Goal: Task Accomplishment & Management: Use online tool/utility

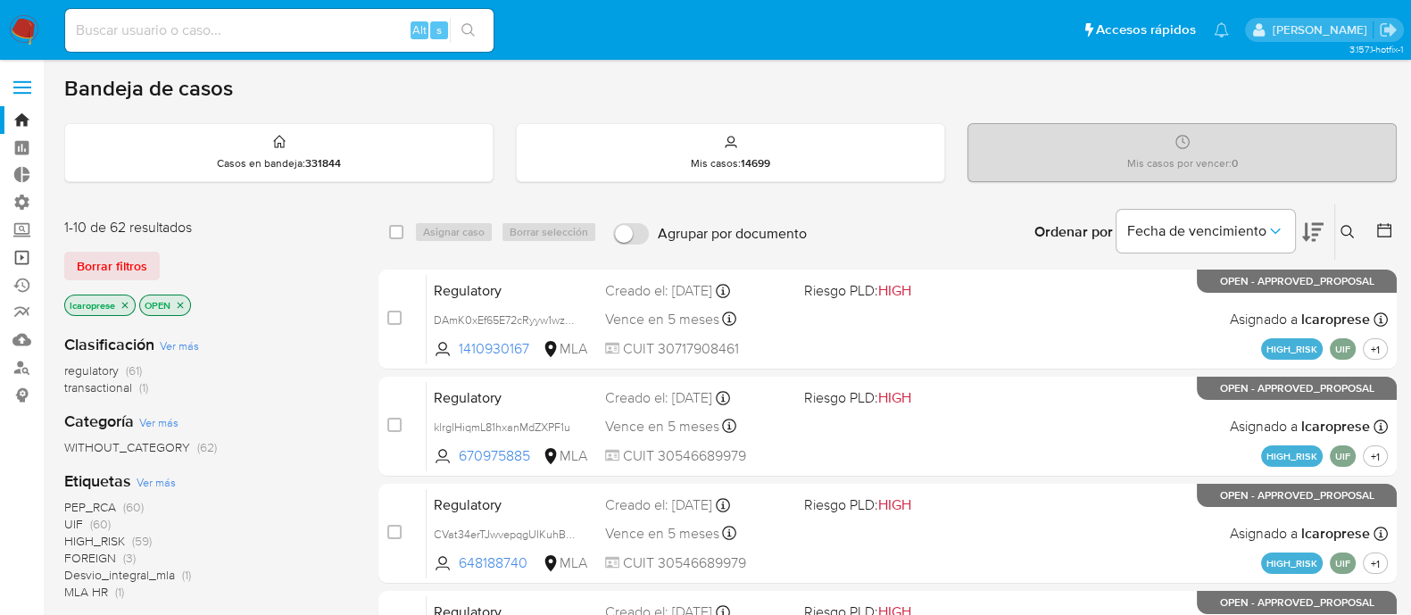
click at [20, 253] on link "Operaciones masivas" at bounding box center [106, 258] width 212 height 28
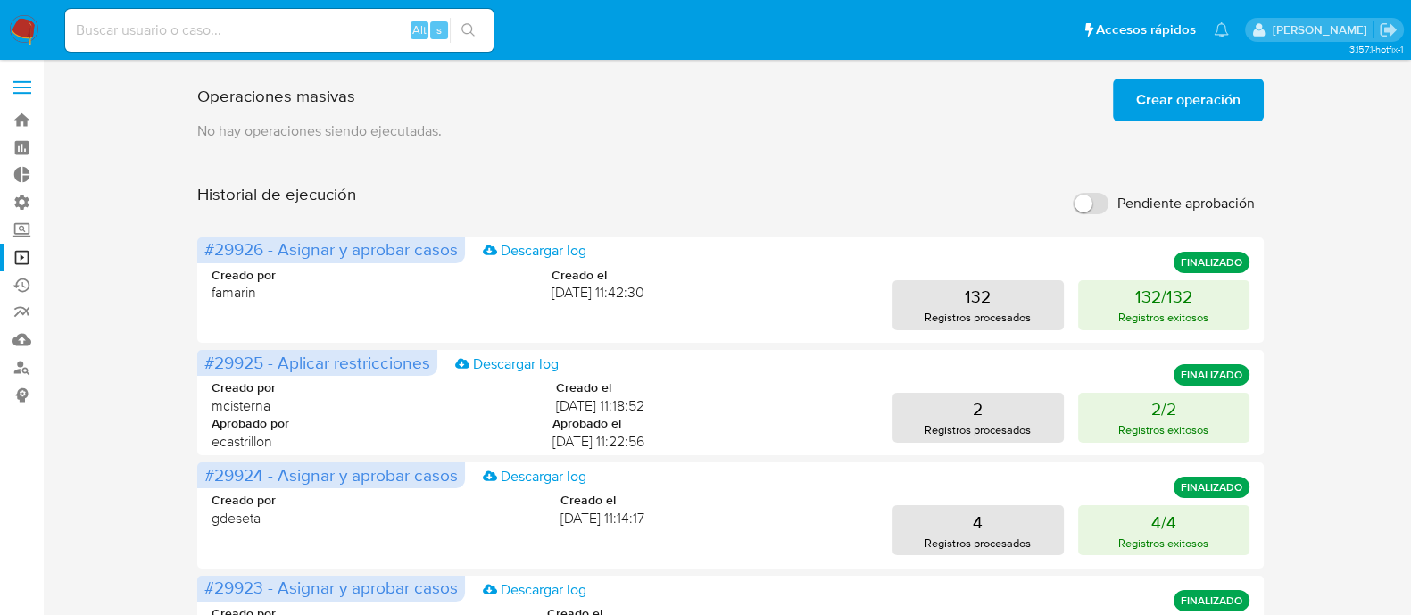
click at [1150, 104] on span "Crear operación" at bounding box center [1188, 99] width 104 height 39
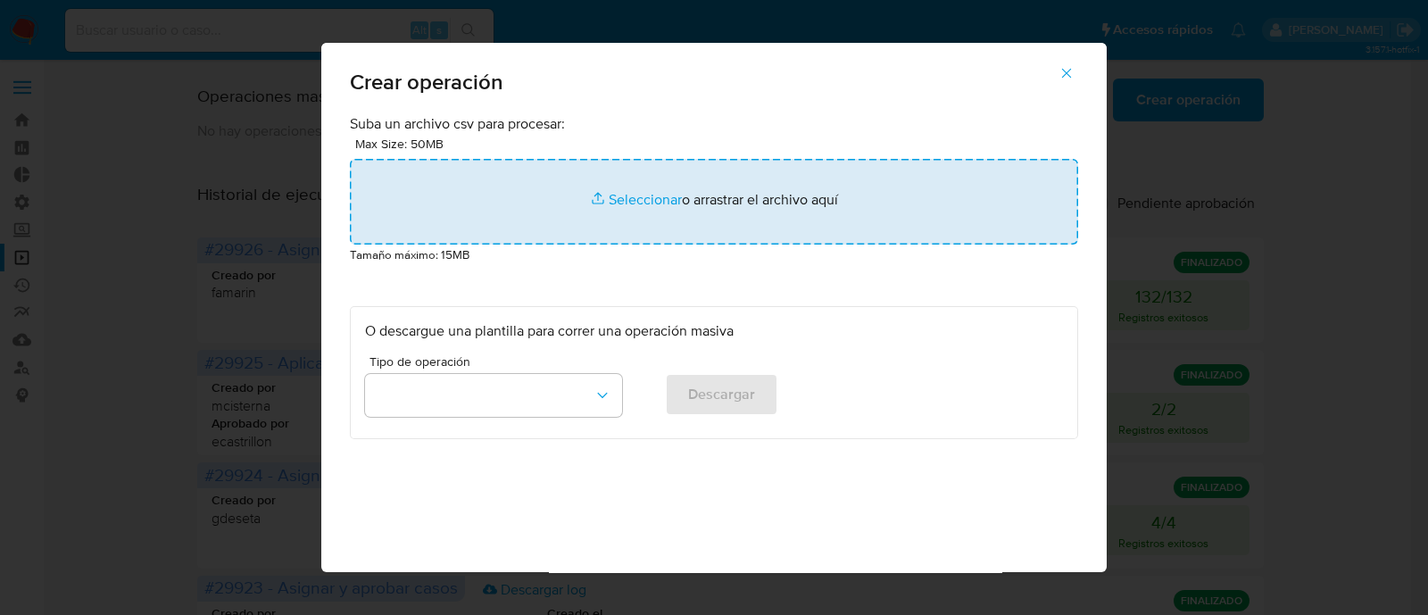
click at [628, 199] on input "file" at bounding box center [714, 202] width 728 height 86
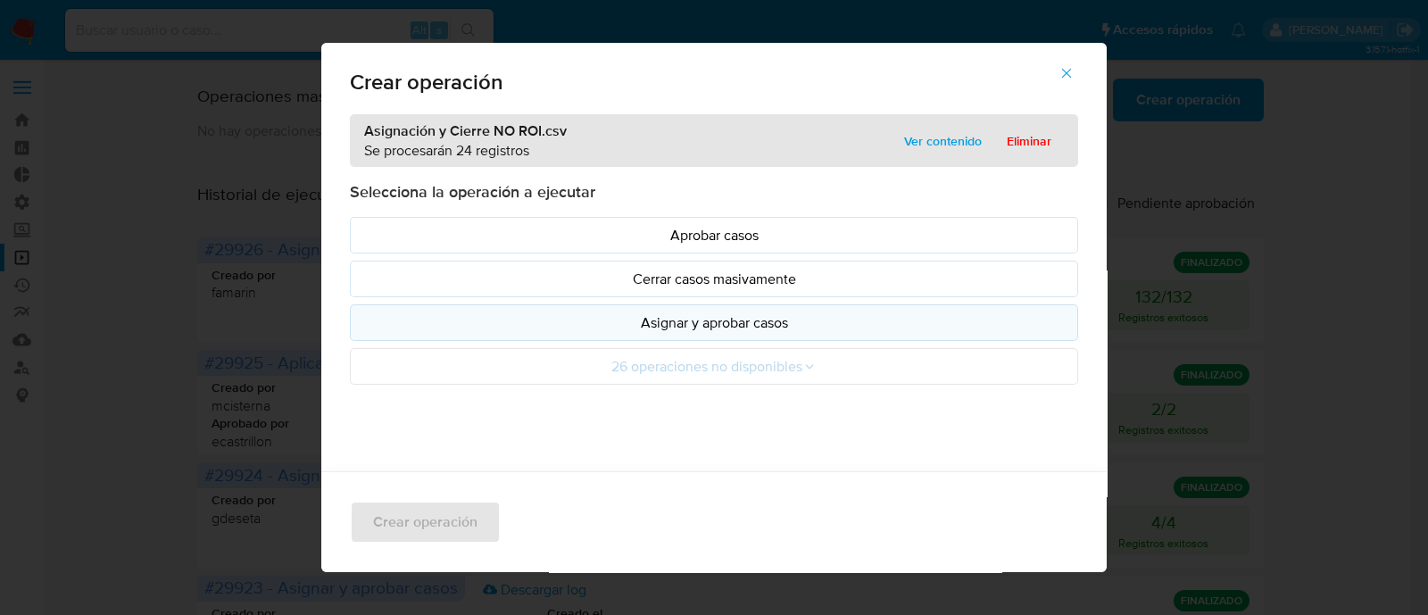
click at [640, 314] on p "Asignar y aprobar casos" at bounding box center [714, 322] width 698 height 21
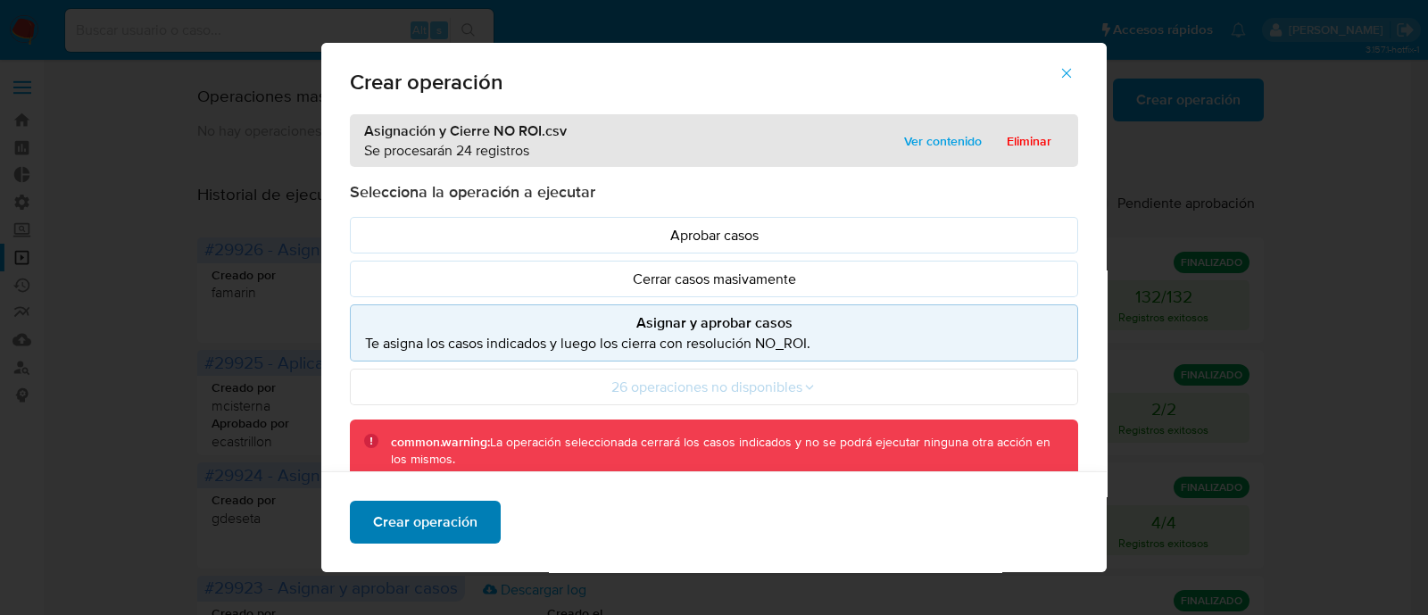
click at [453, 530] on span "Crear operación" at bounding box center [425, 521] width 104 height 39
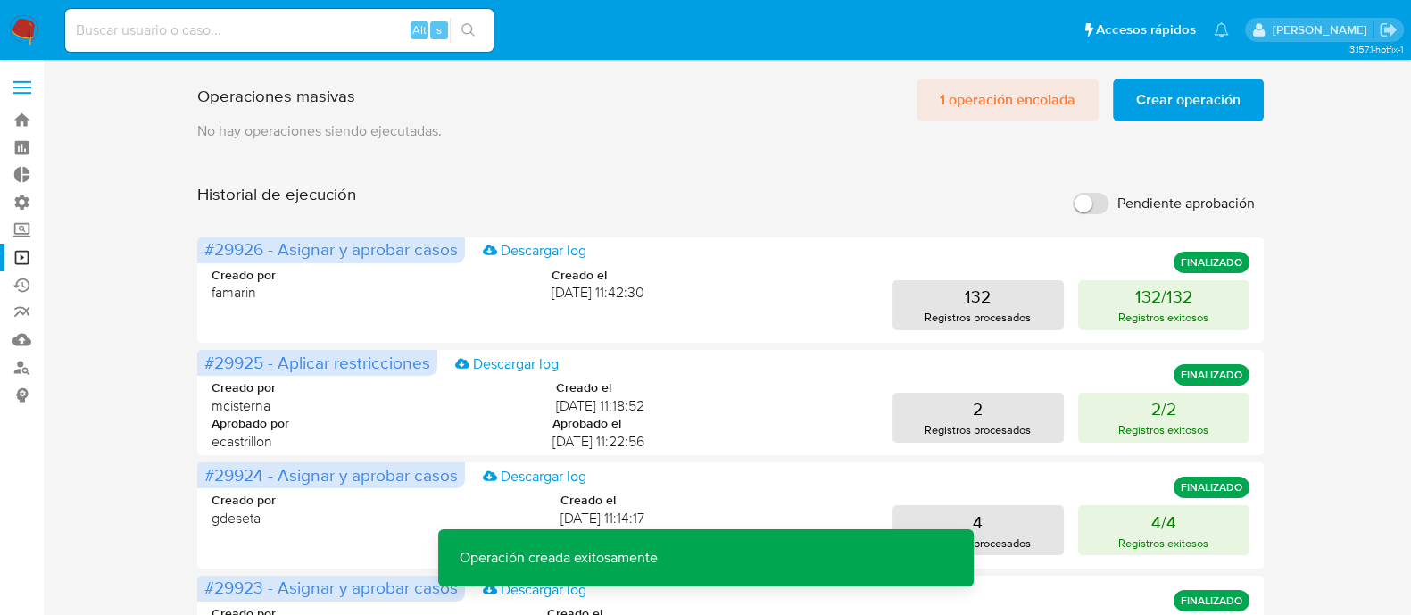
click at [965, 96] on span "1 operación encolada" at bounding box center [1008, 99] width 136 height 39
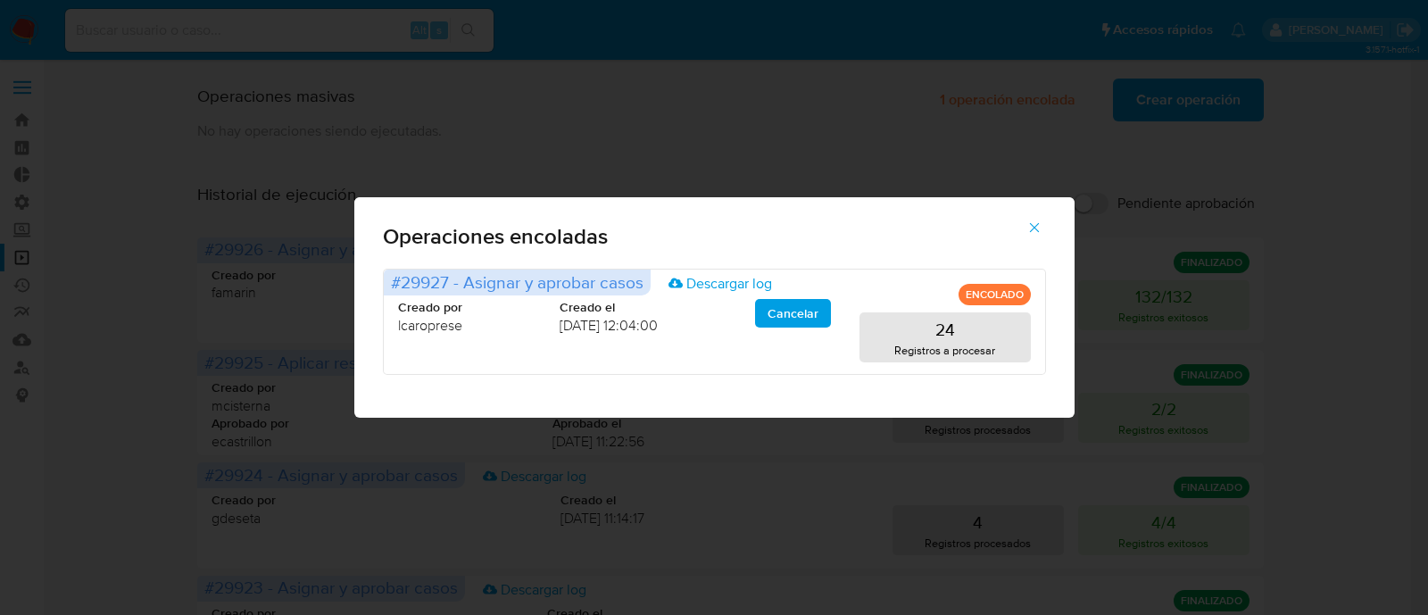
click at [1026, 228] on icon "button" at bounding box center [1034, 228] width 16 height 16
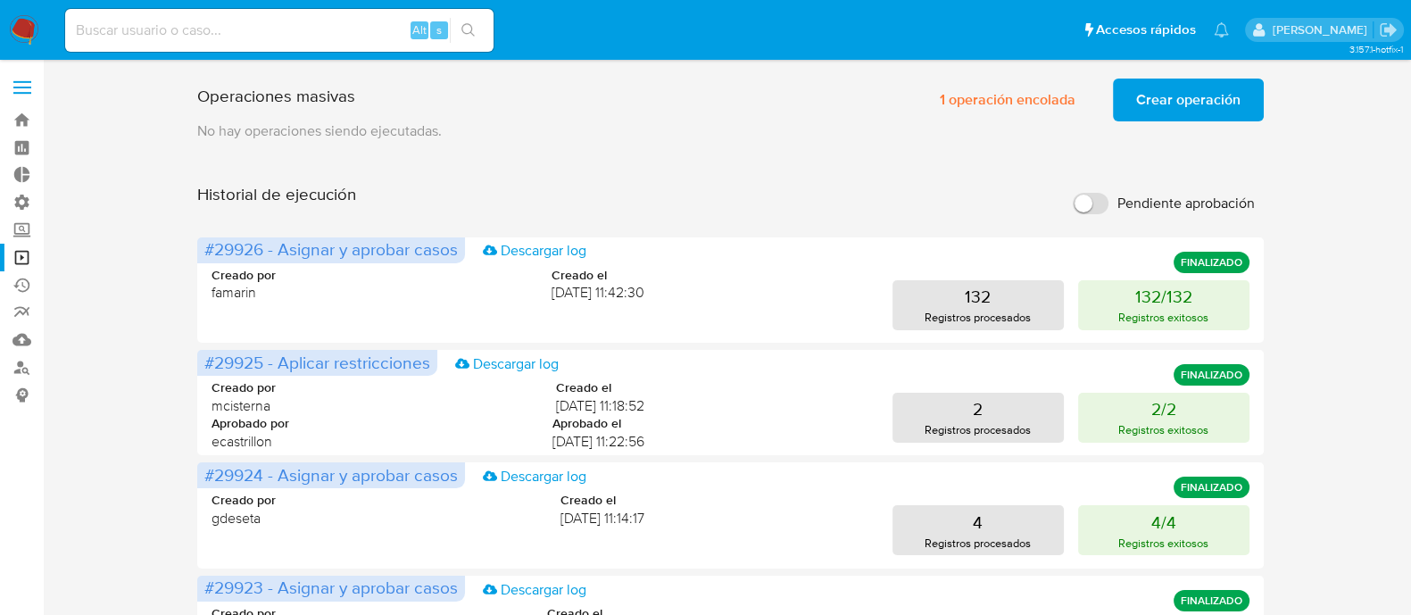
click at [1196, 103] on span "Crear operación" at bounding box center [1188, 99] width 104 height 39
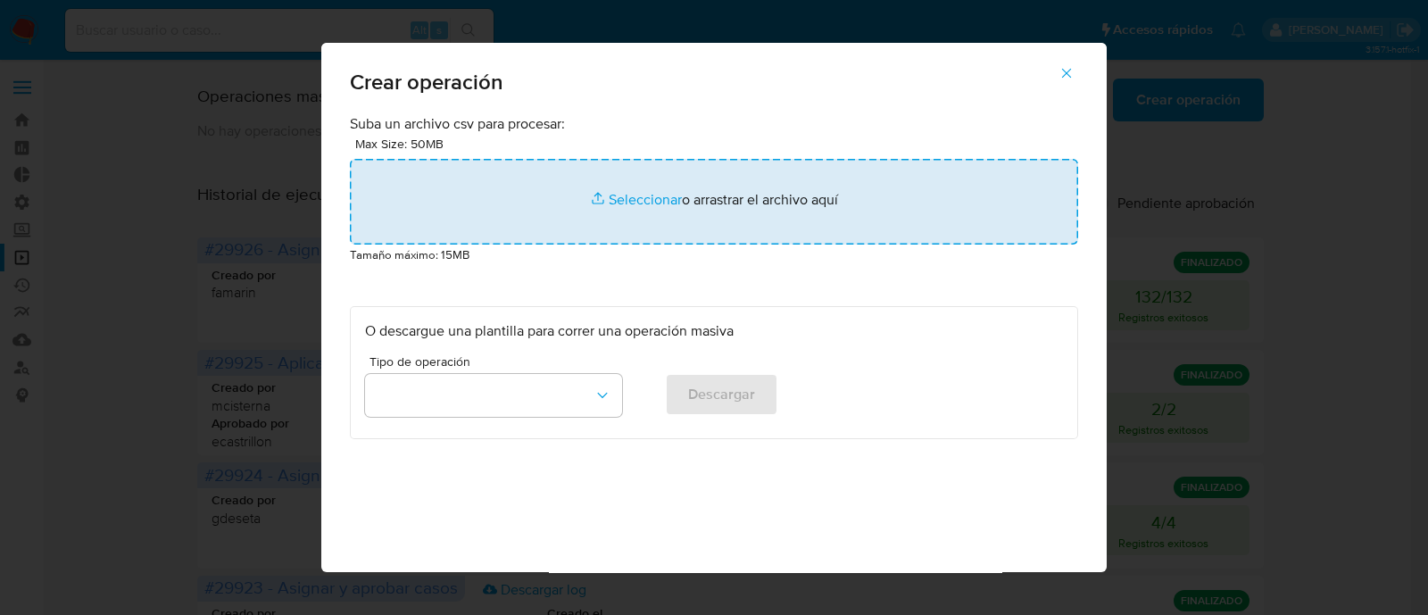
click at [647, 196] on input "file" at bounding box center [714, 202] width 728 height 86
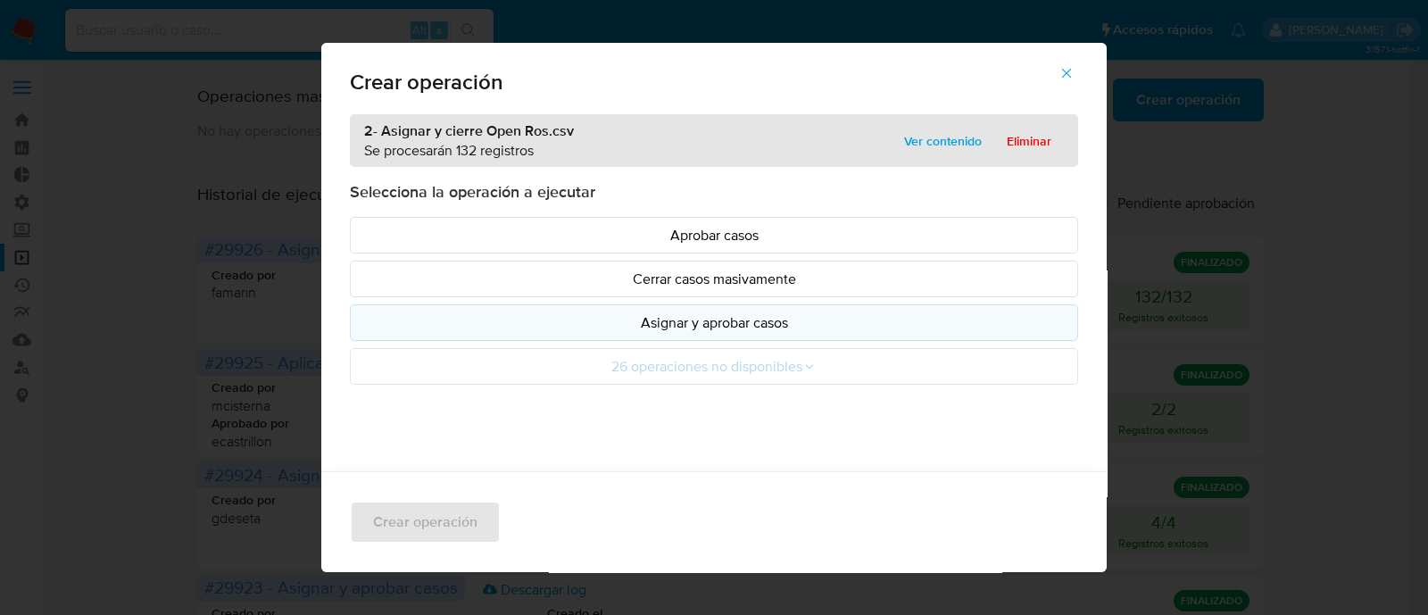
click at [787, 319] on p "Asignar y aprobar casos" at bounding box center [714, 322] width 698 height 21
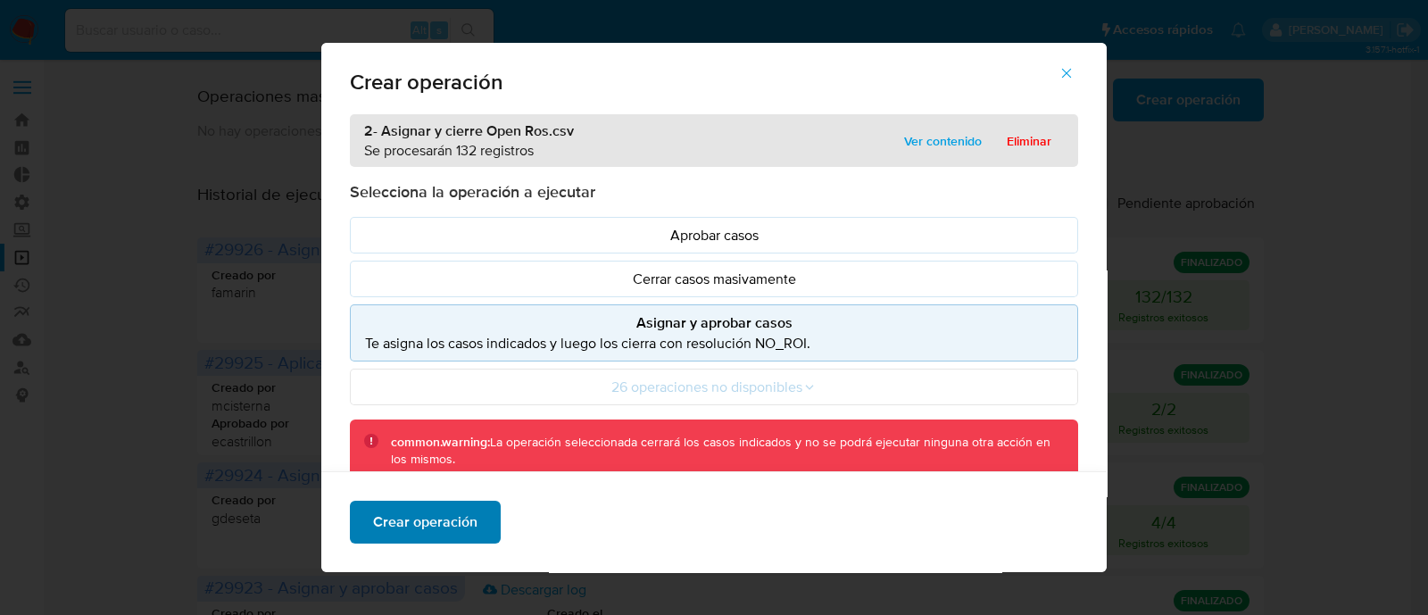
click at [467, 528] on button "Crear operación" at bounding box center [425, 522] width 151 height 43
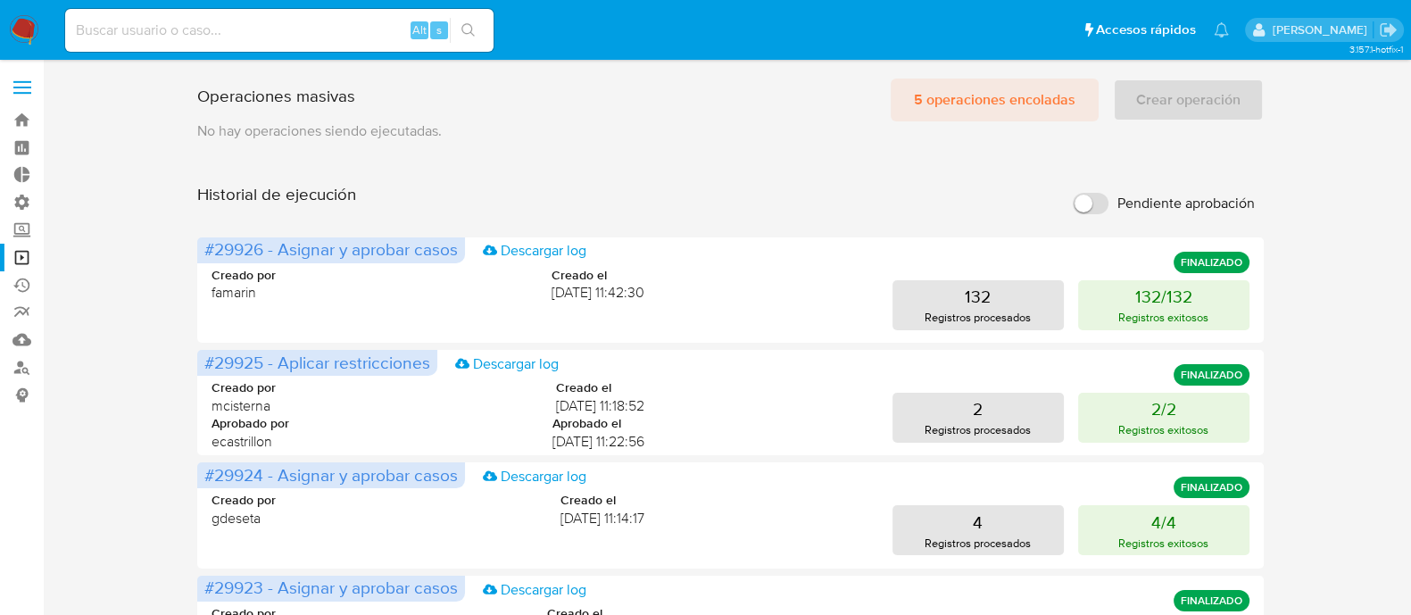
click at [1023, 102] on span "5 operaciones encoladas" at bounding box center [995, 99] width 162 height 39
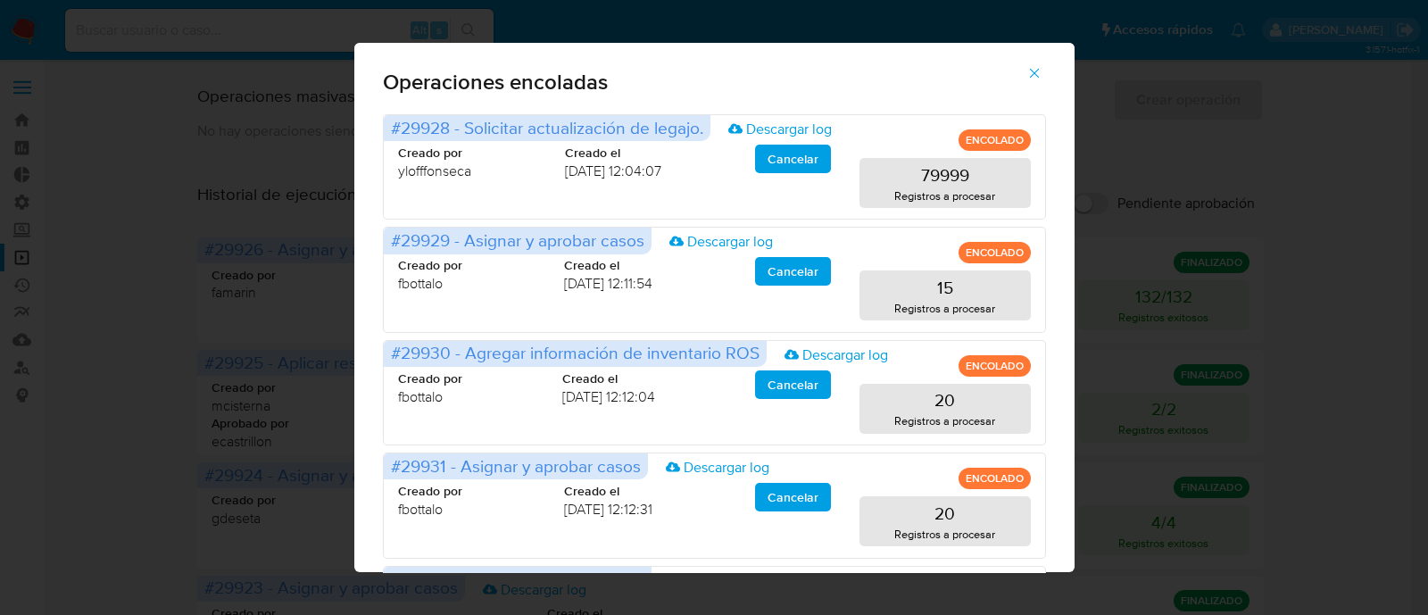
click at [1042, 71] on icon "button" at bounding box center [1034, 73] width 16 height 16
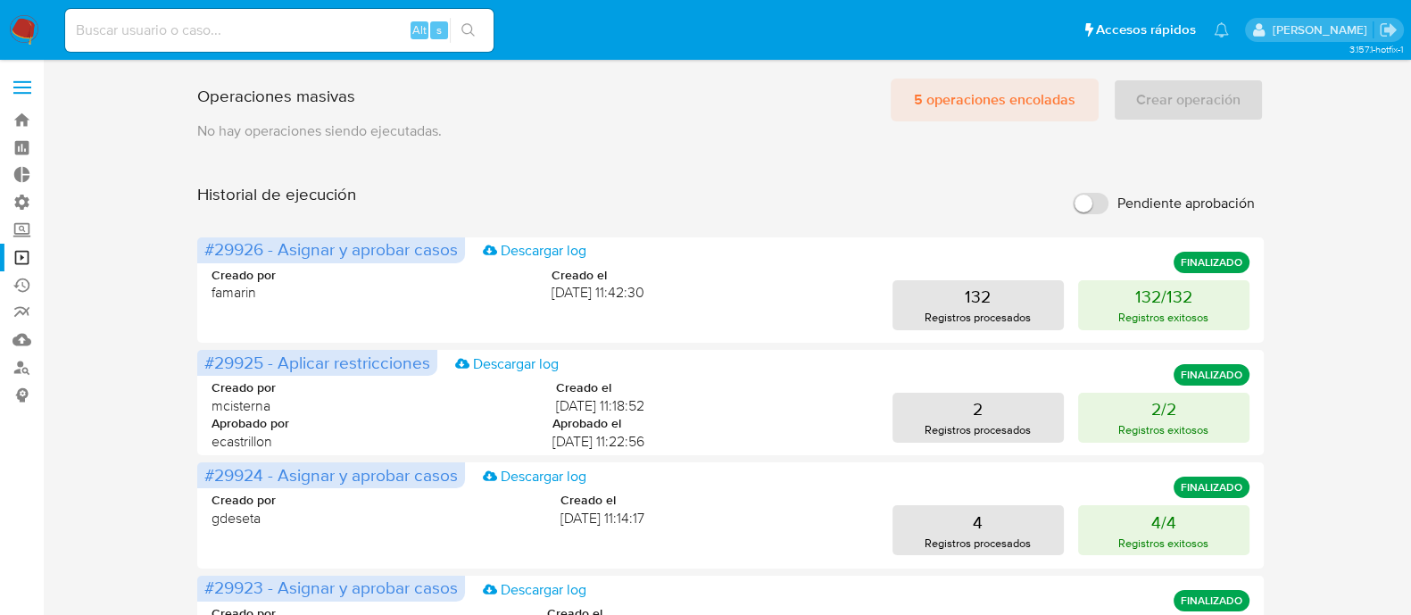
click at [996, 85] on span "5 operaciones encoladas" at bounding box center [995, 99] width 162 height 39
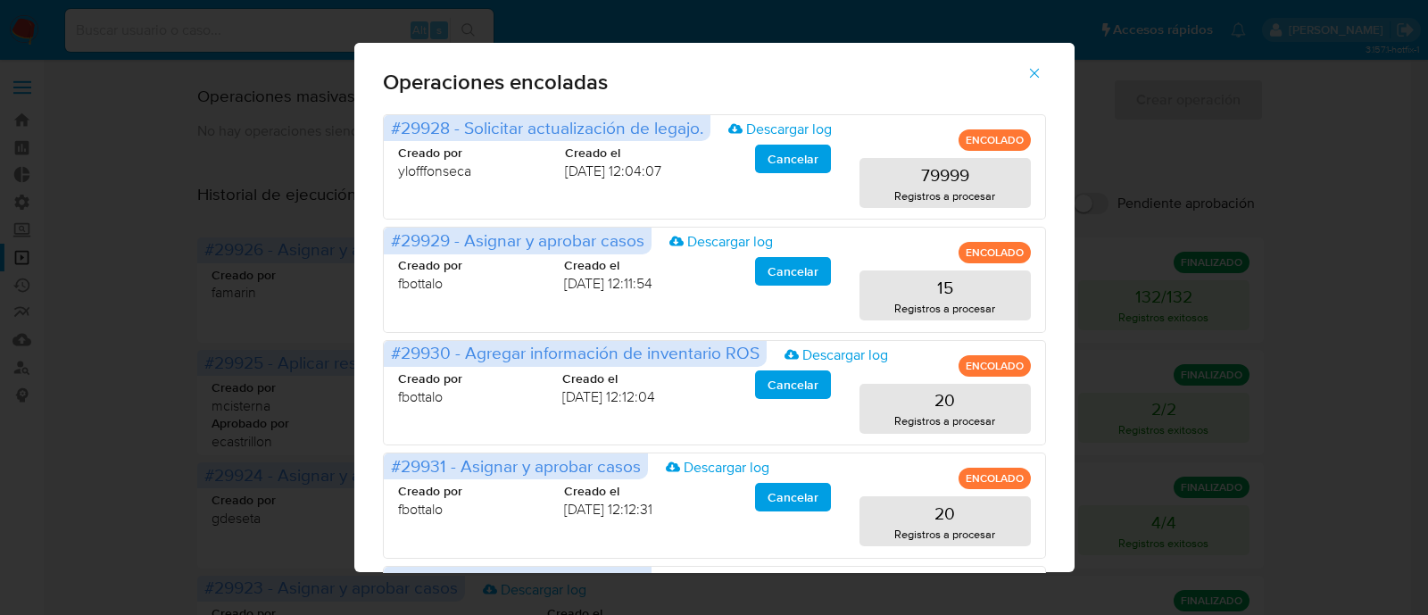
click at [1042, 71] on icon "button" at bounding box center [1034, 73] width 16 height 16
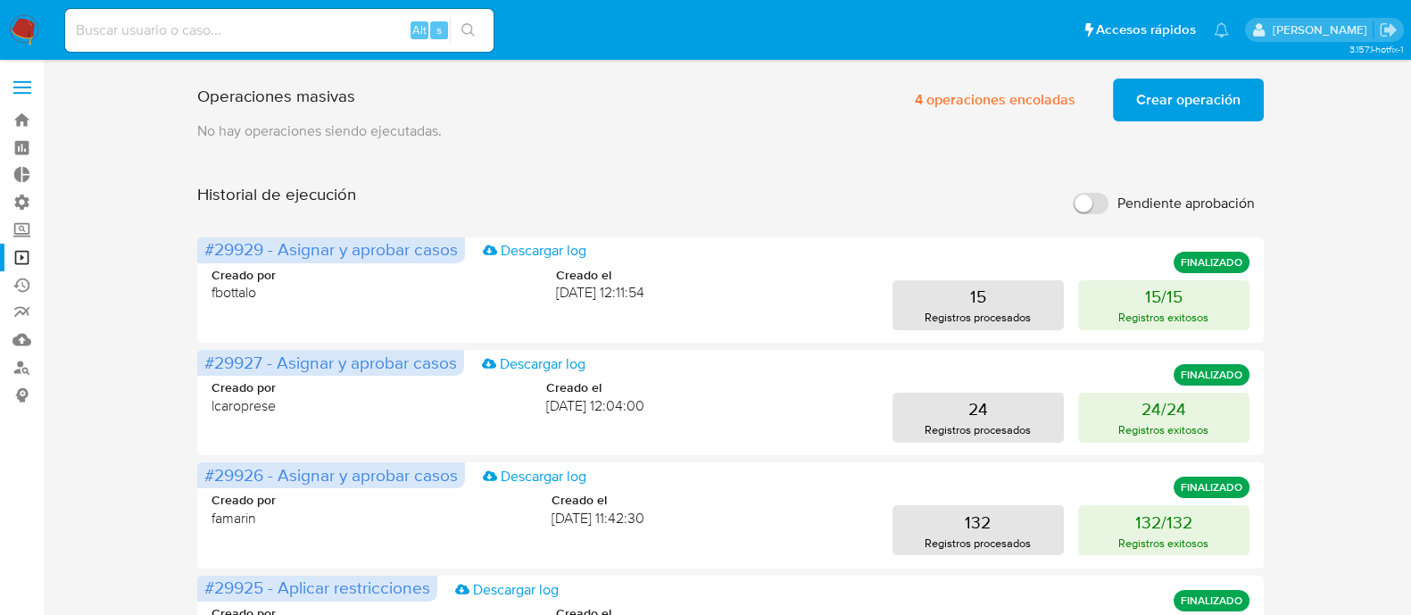
click at [1183, 91] on span "Crear operación" at bounding box center [1188, 99] width 104 height 39
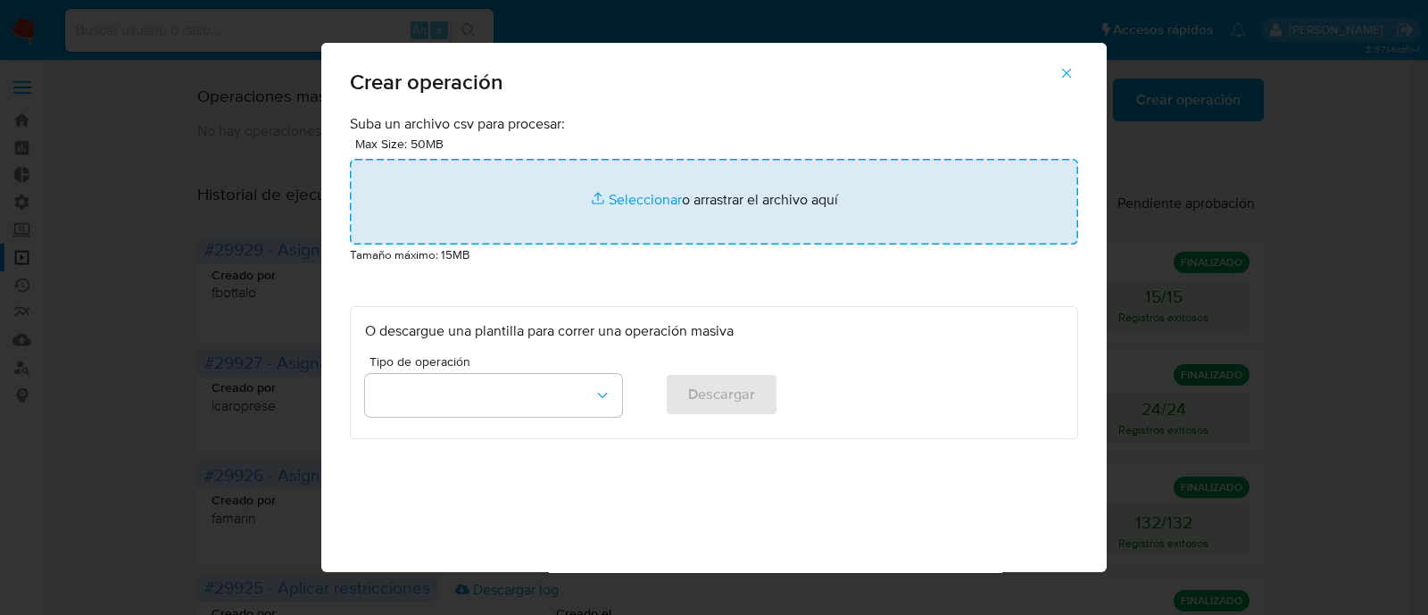
click at [602, 189] on input "file" at bounding box center [714, 202] width 728 height 86
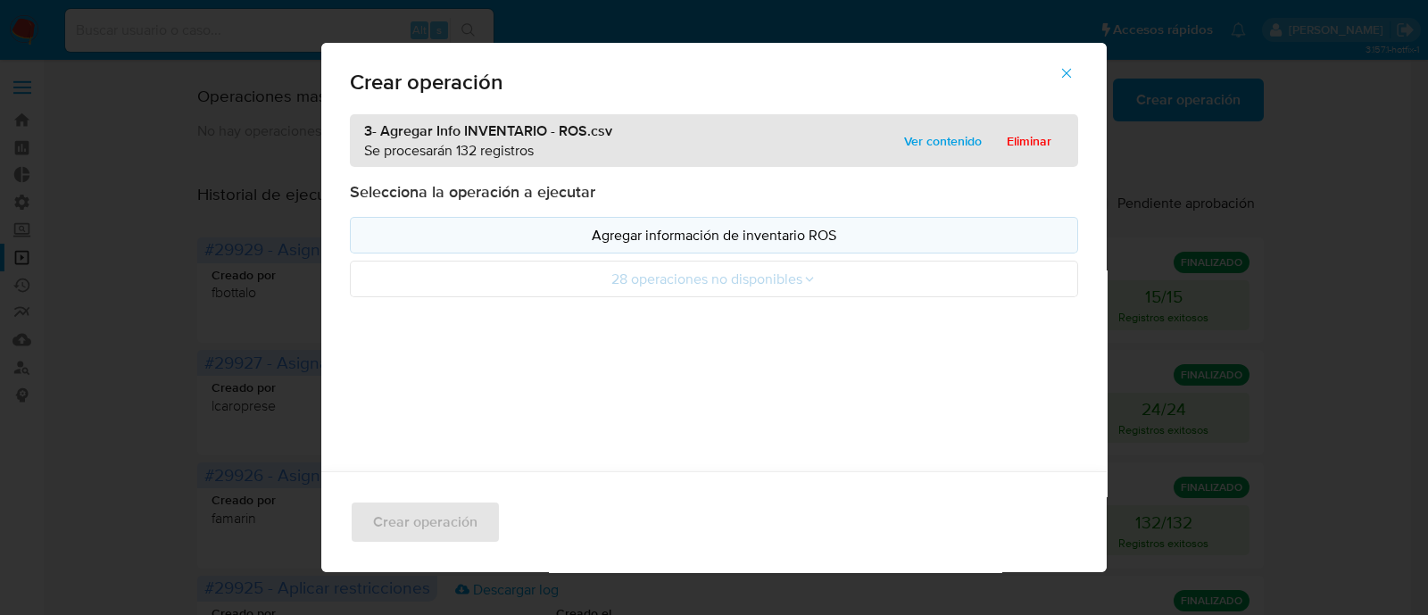
click at [673, 237] on p "Agregar información de inventario ROS" at bounding box center [714, 235] width 698 height 21
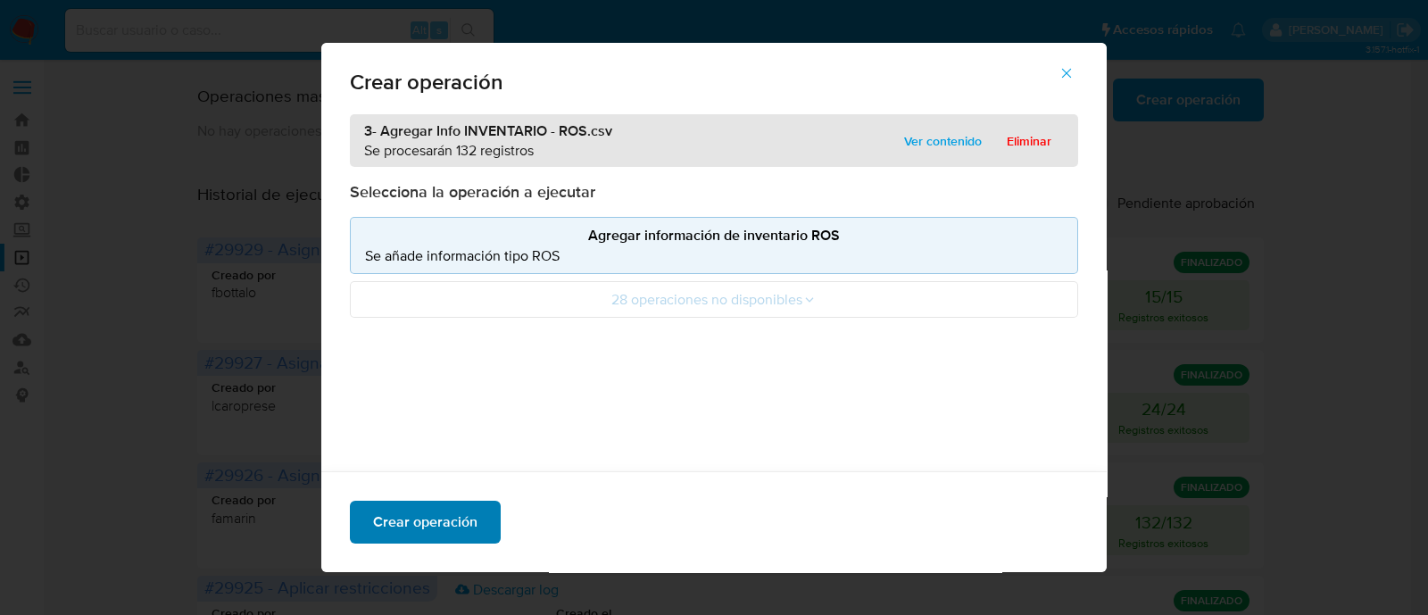
click at [479, 506] on button "Crear operación" at bounding box center [425, 522] width 151 height 43
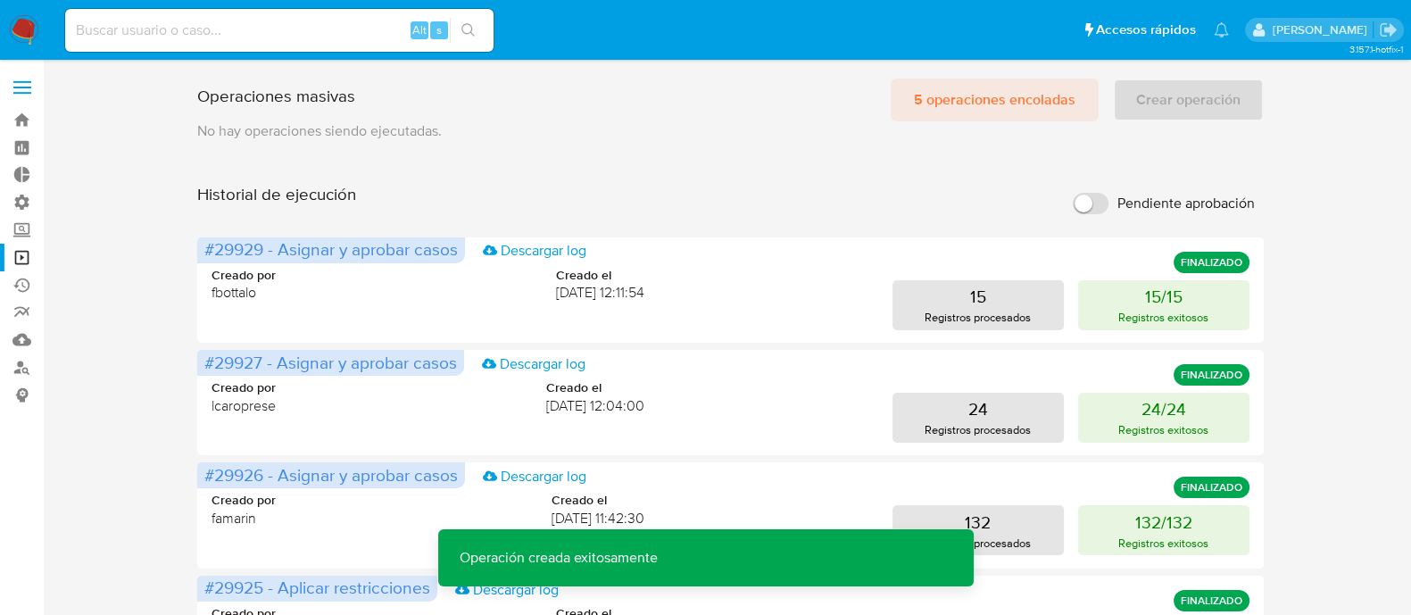
click at [1022, 102] on span "5 operaciones encoladas" at bounding box center [995, 99] width 162 height 39
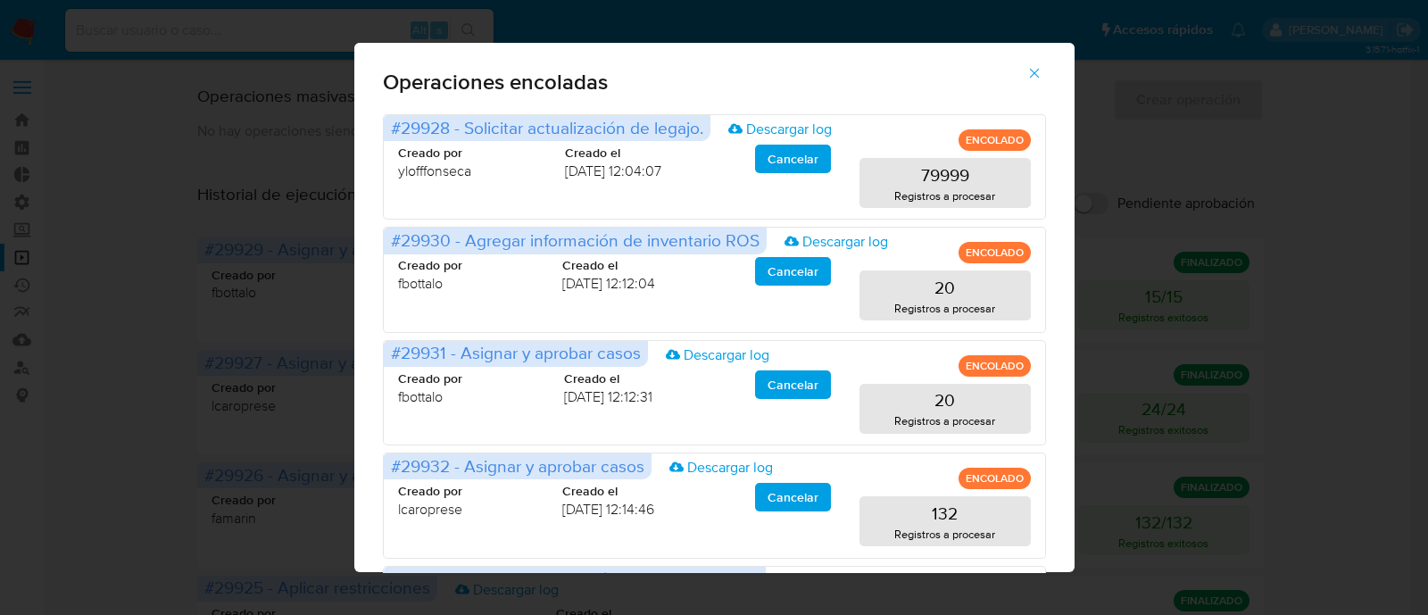
click at [1034, 75] on button "button" at bounding box center [1034, 73] width 62 height 43
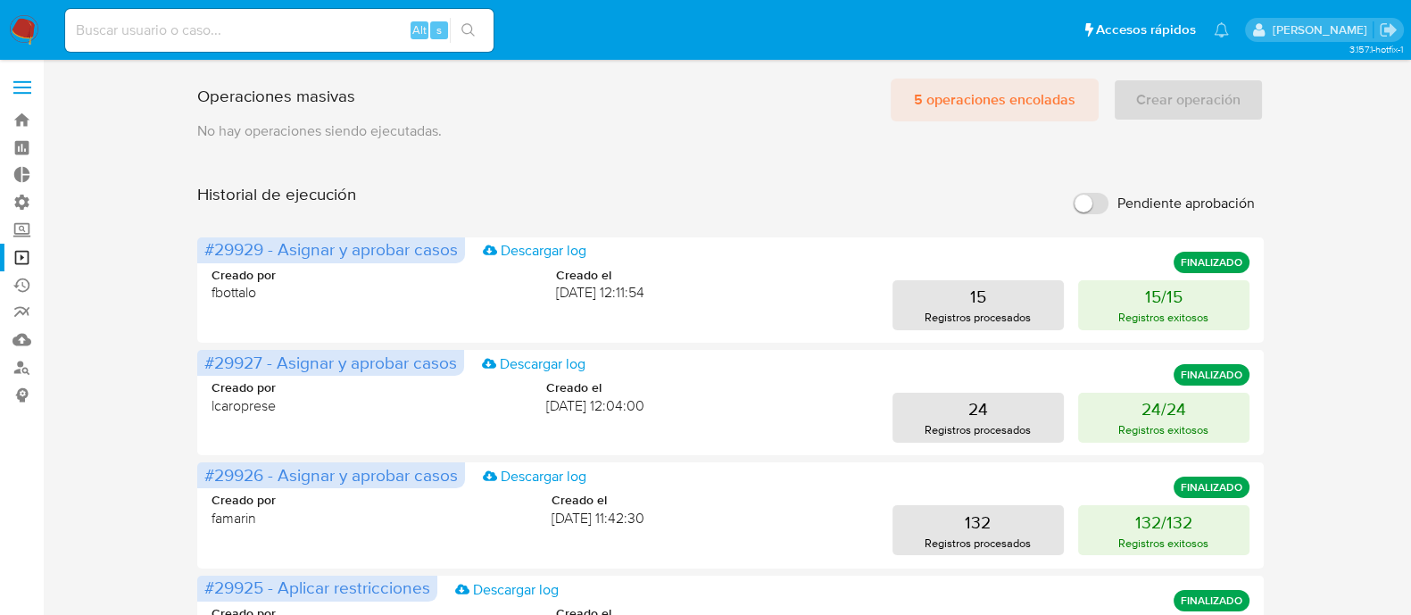
click at [1033, 113] on span "5 operaciones encoladas" at bounding box center [995, 99] width 162 height 39
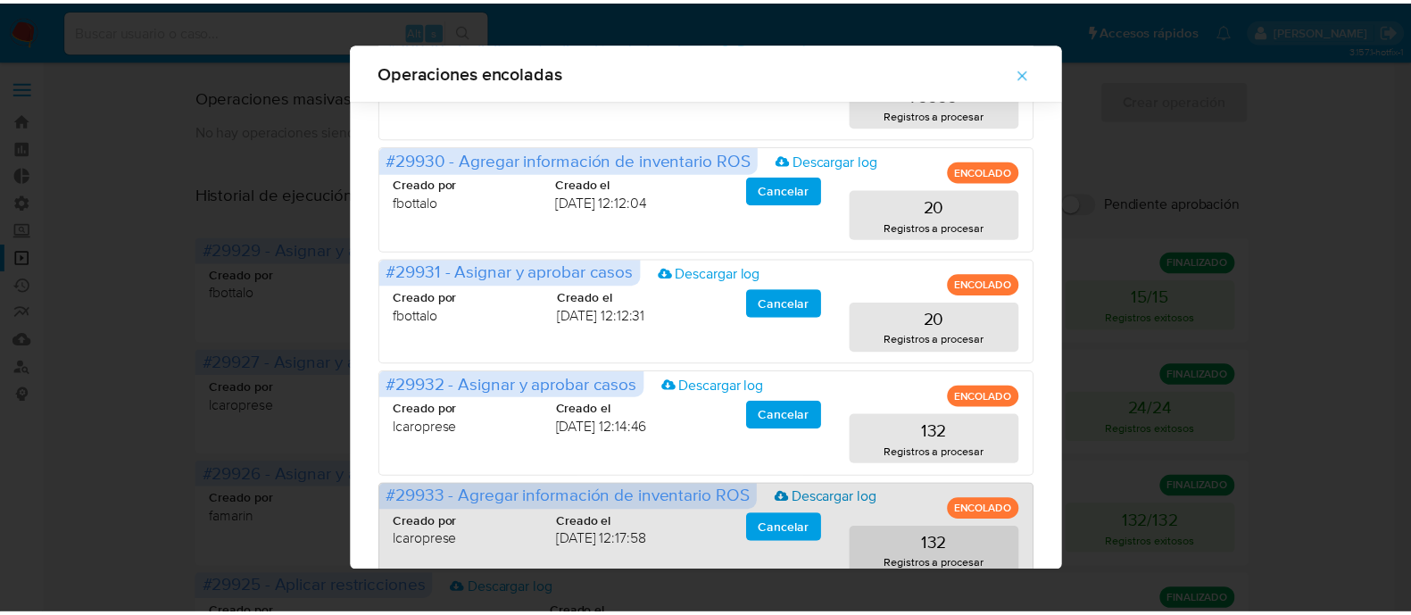
scroll to position [127, 0]
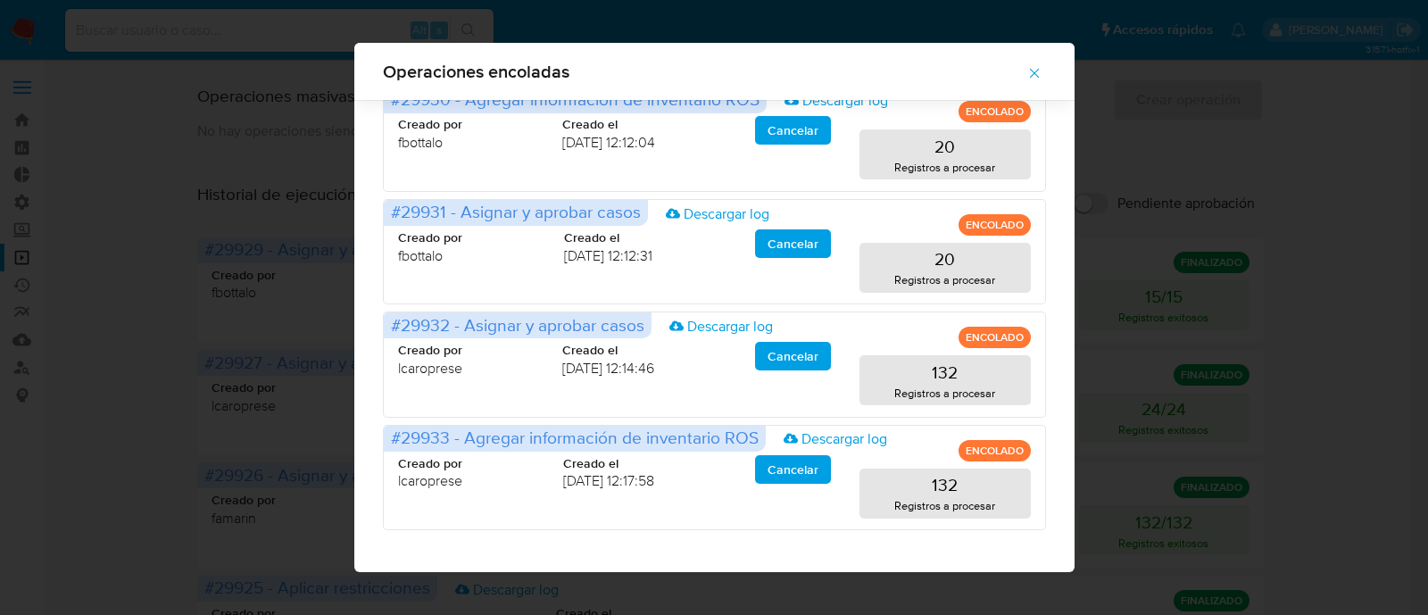
click at [1042, 74] on icon "button" at bounding box center [1034, 73] width 16 height 16
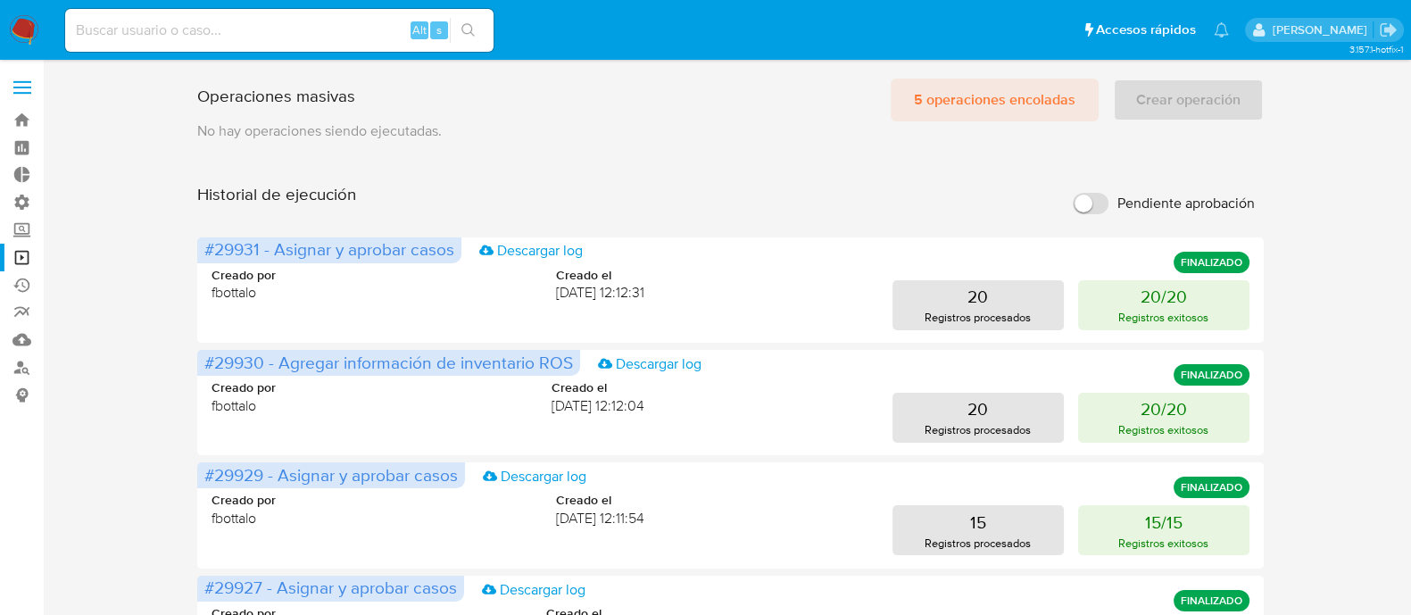
click at [1010, 106] on span "5 operaciones encoladas" at bounding box center [995, 99] width 162 height 39
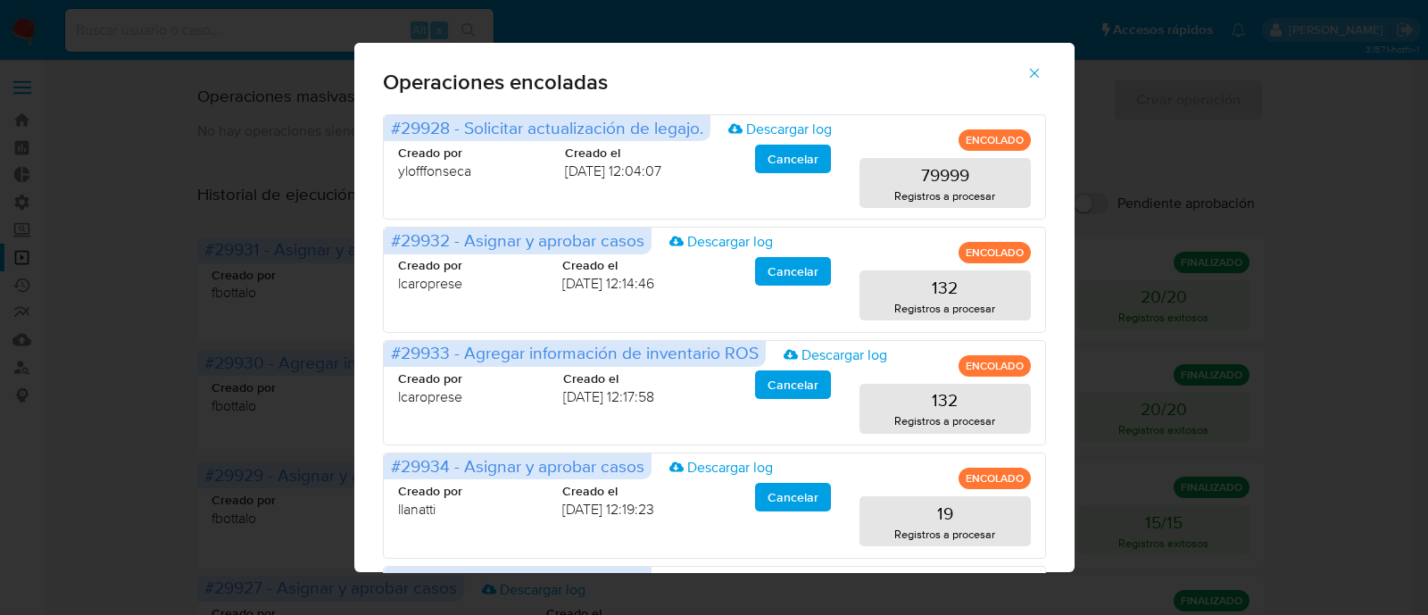
click at [1042, 74] on icon "button" at bounding box center [1034, 73] width 16 height 16
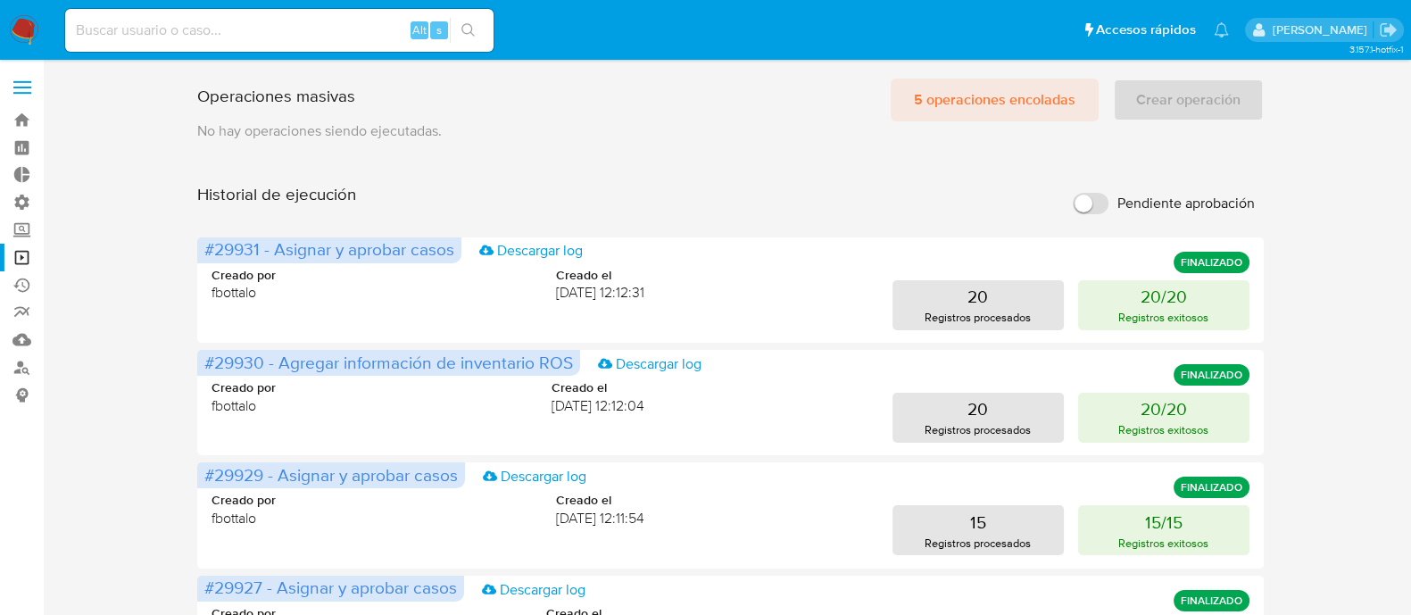
click at [964, 99] on span "5 operaciones encoladas" at bounding box center [995, 99] width 162 height 39
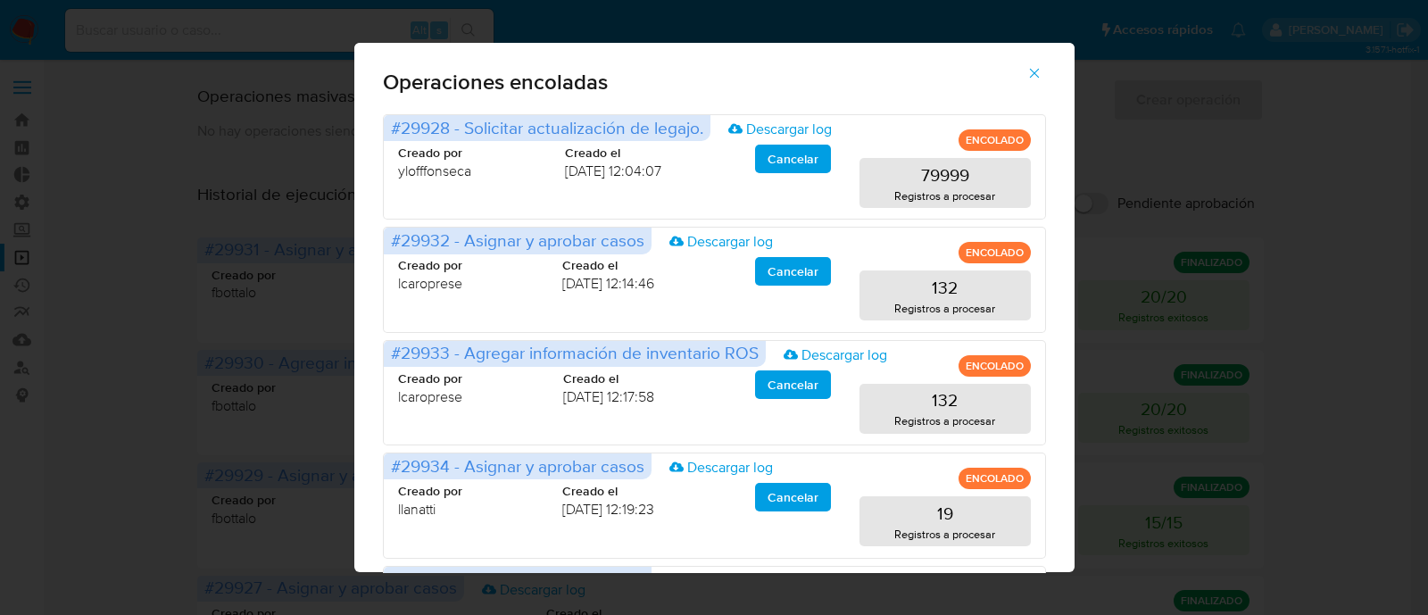
click at [1038, 77] on icon "button" at bounding box center [1034, 74] width 10 height 10
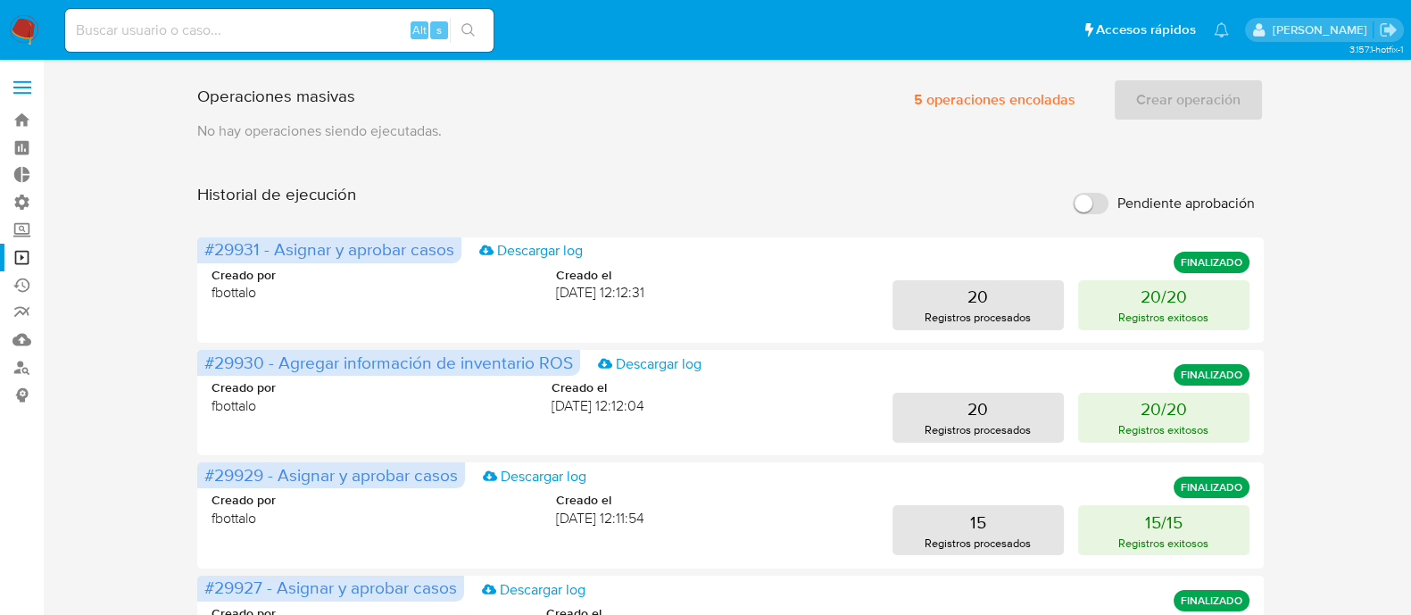
click at [995, 87] on span "5 operaciones encoladas" at bounding box center [995, 99] width 162 height 39
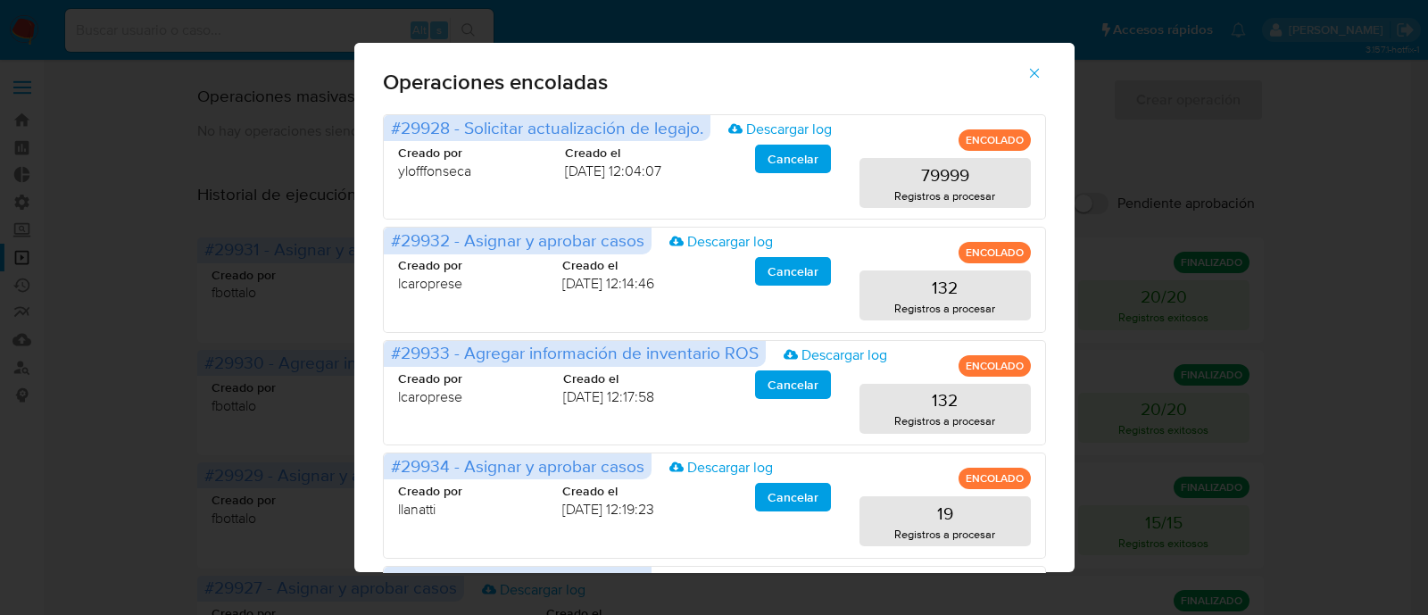
click at [1042, 74] on icon "button" at bounding box center [1034, 73] width 16 height 16
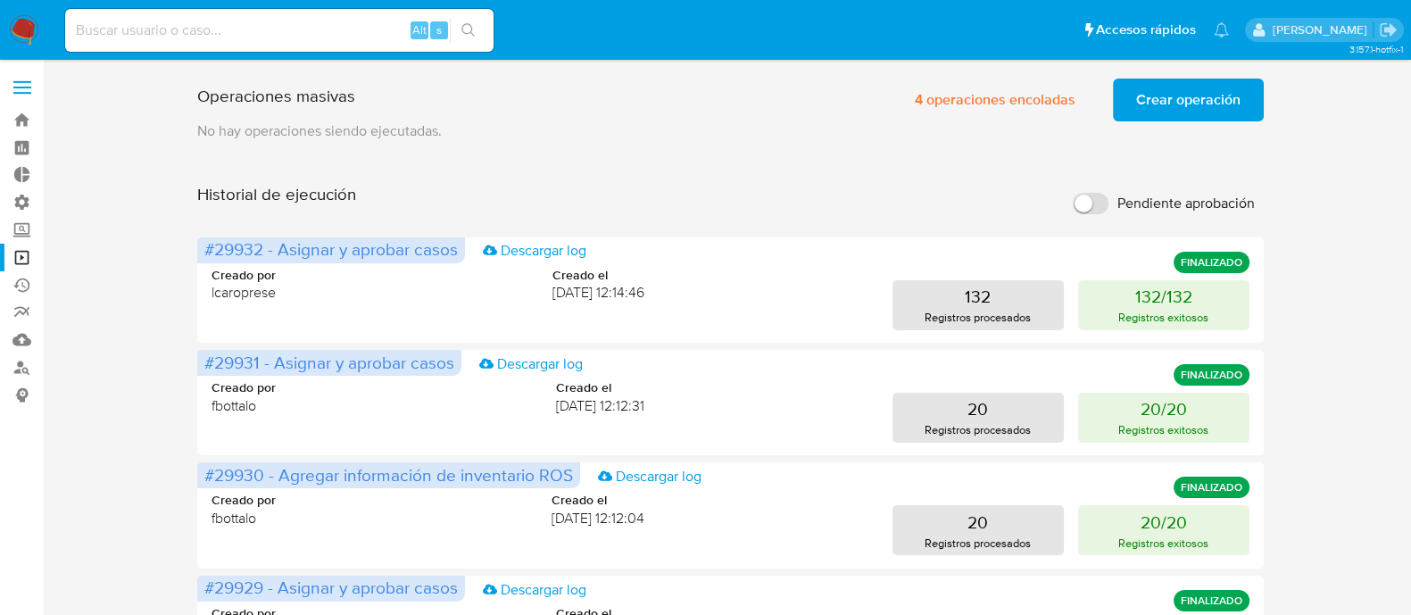
click at [1199, 87] on span "Crear operación" at bounding box center [1188, 99] width 104 height 39
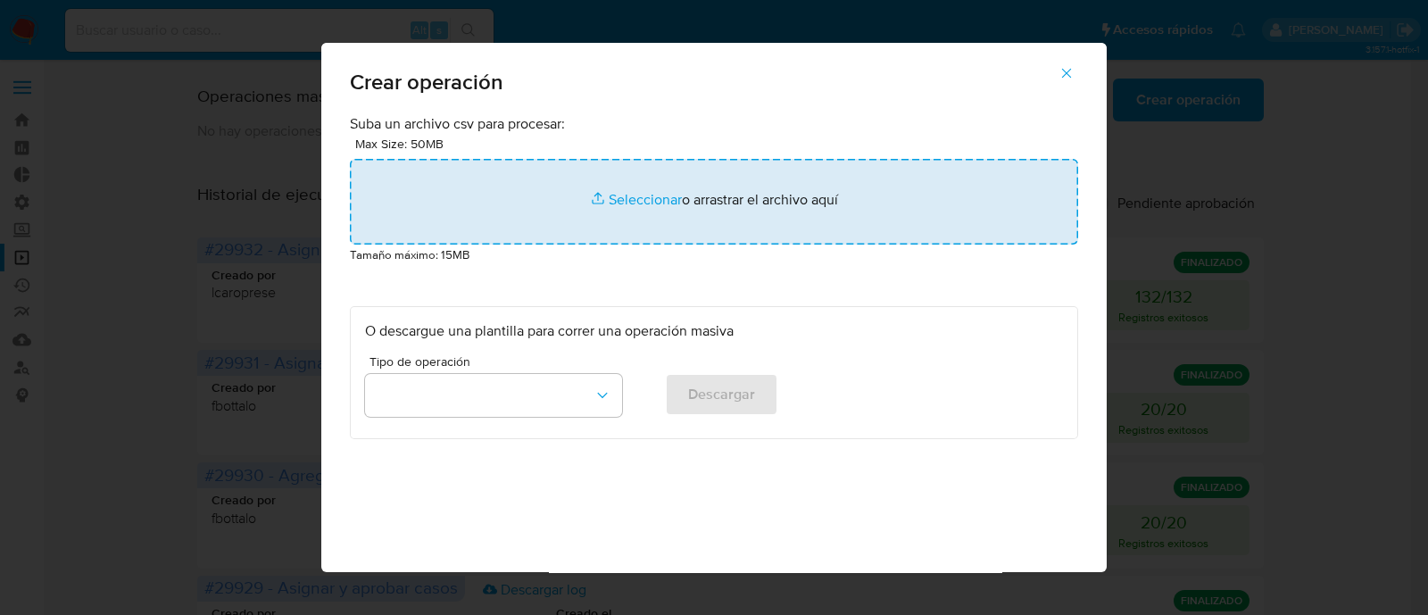
click at [647, 190] on input "file" at bounding box center [714, 202] width 728 height 86
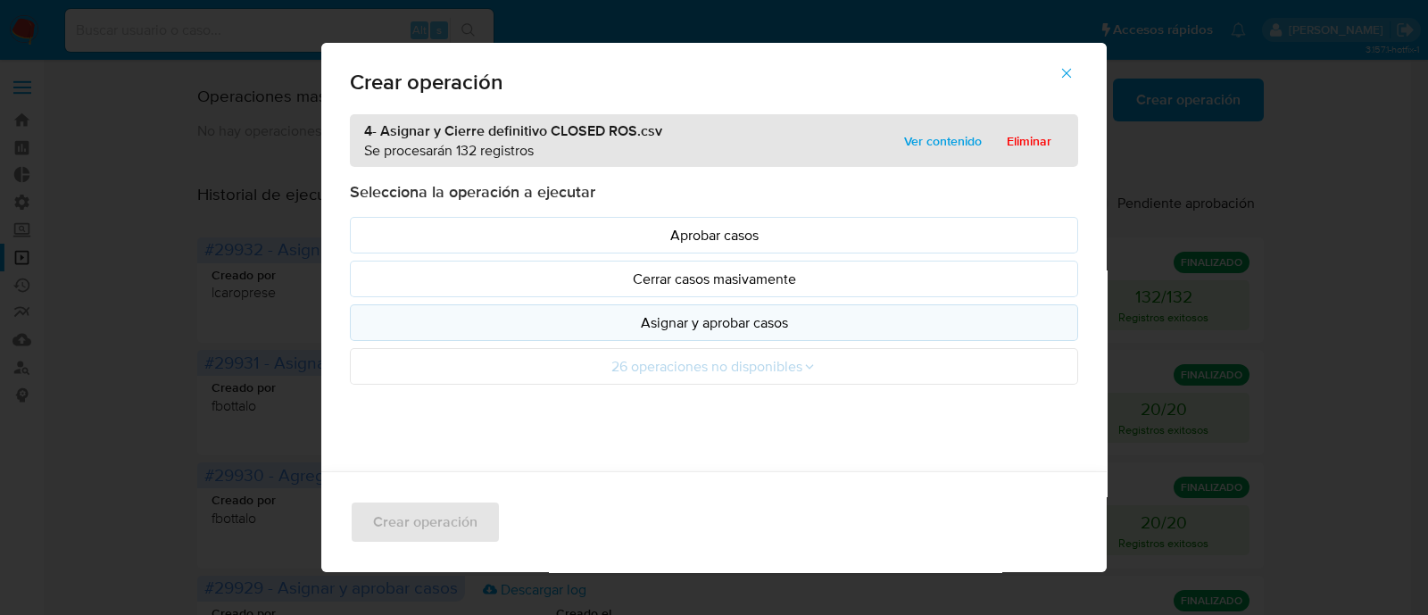
click at [786, 324] on p "Asignar y aprobar casos" at bounding box center [714, 322] width 698 height 21
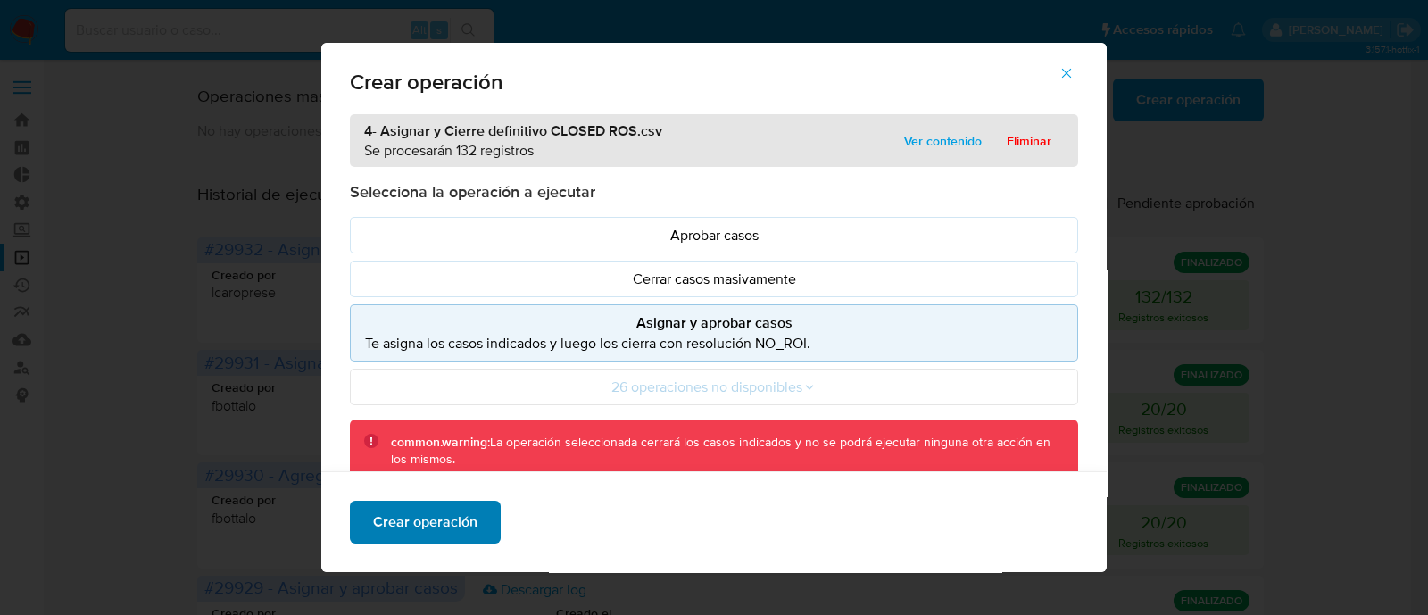
click at [464, 533] on span "Crear operación" at bounding box center [425, 521] width 104 height 39
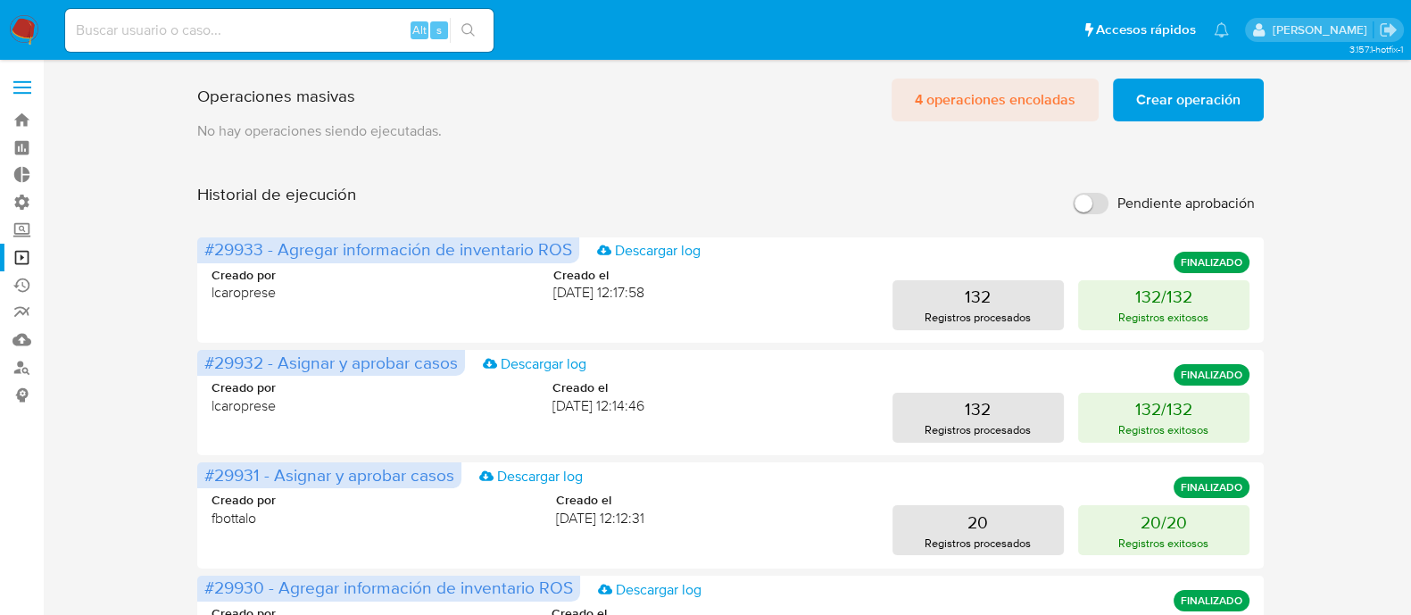
click at [1025, 84] on span "4 operaciones encoladas" at bounding box center [995, 99] width 161 height 39
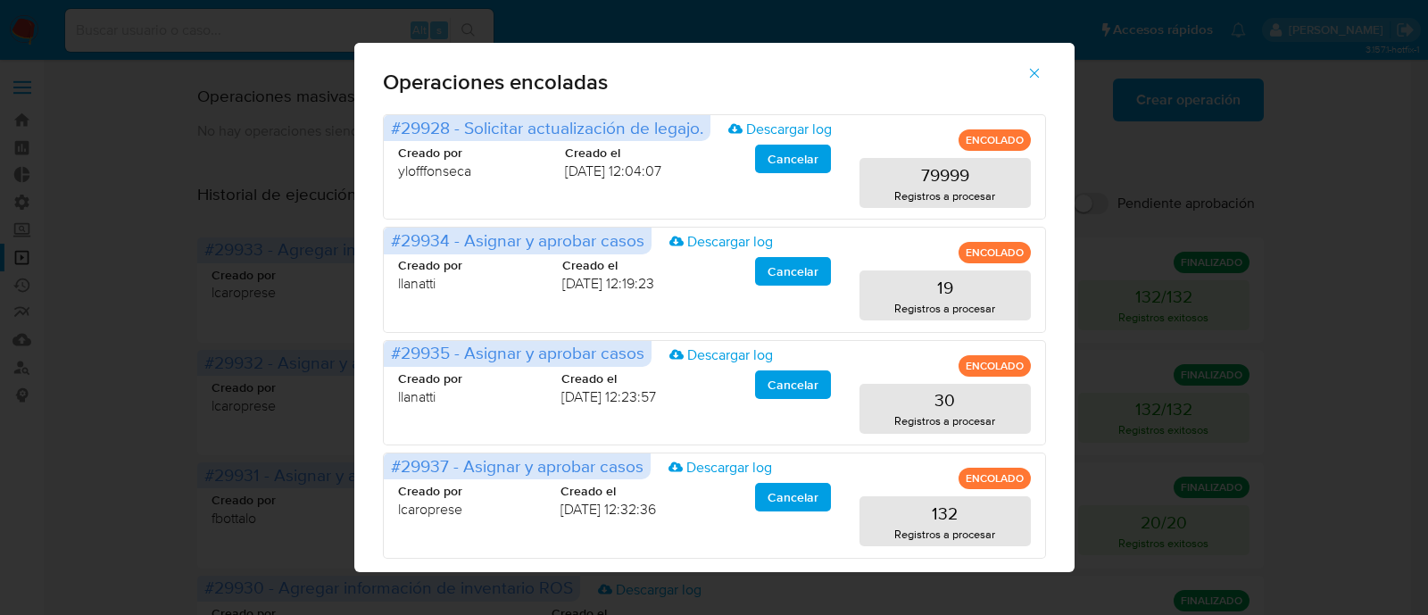
click at [1042, 68] on icon "button" at bounding box center [1034, 73] width 16 height 16
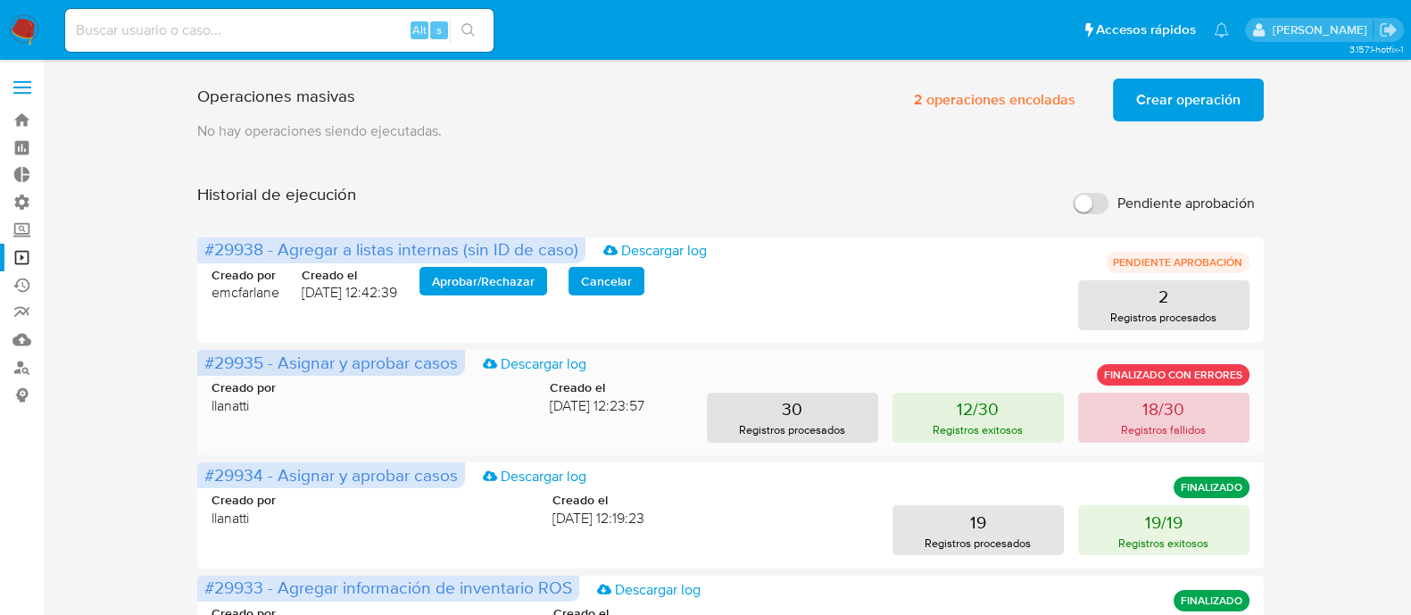
click at [1128, 427] on p "Registros fallidos" at bounding box center [1163, 429] width 85 height 17
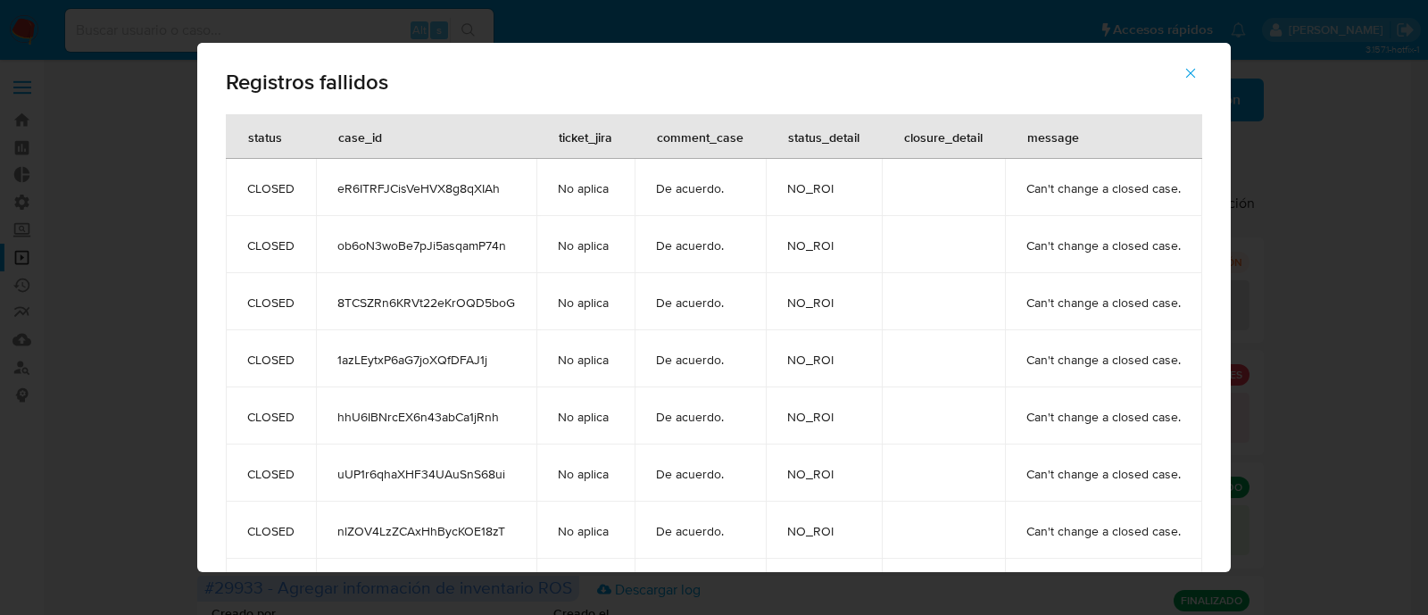
click at [1199, 68] on icon "button" at bounding box center [1191, 73] width 16 height 16
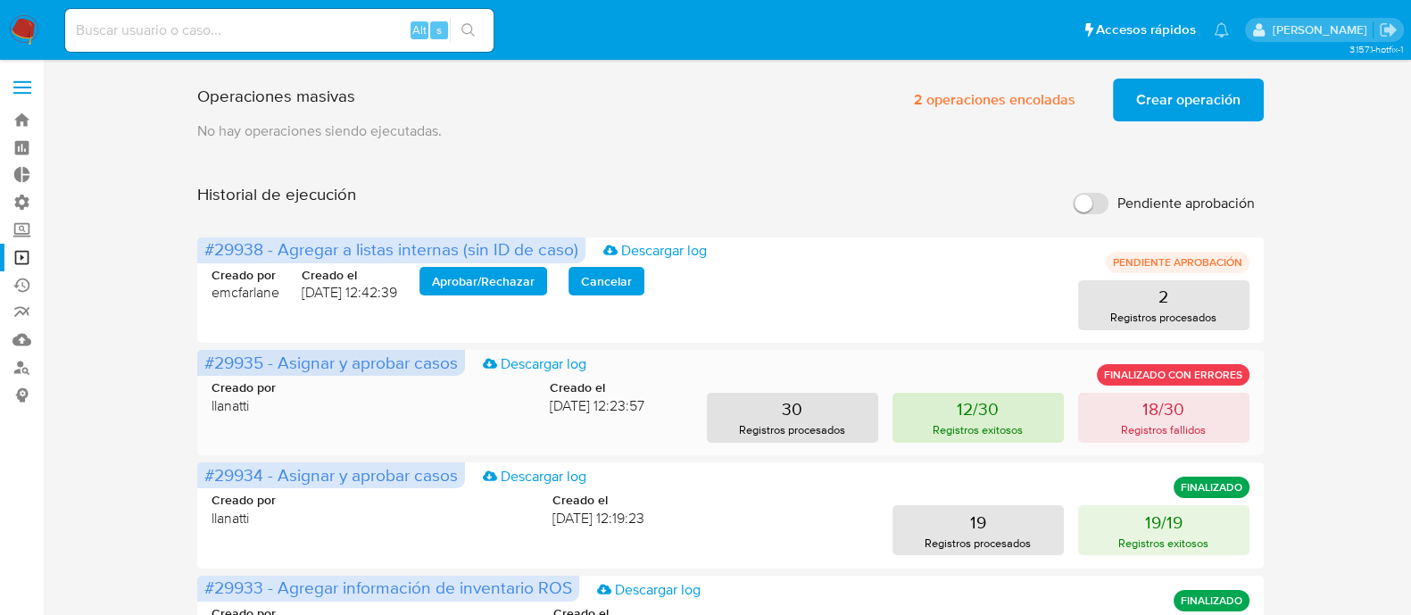
click at [1023, 422] on button "12/30 Registros exitosos" at bounding box center [978, 418] width 171 height 50
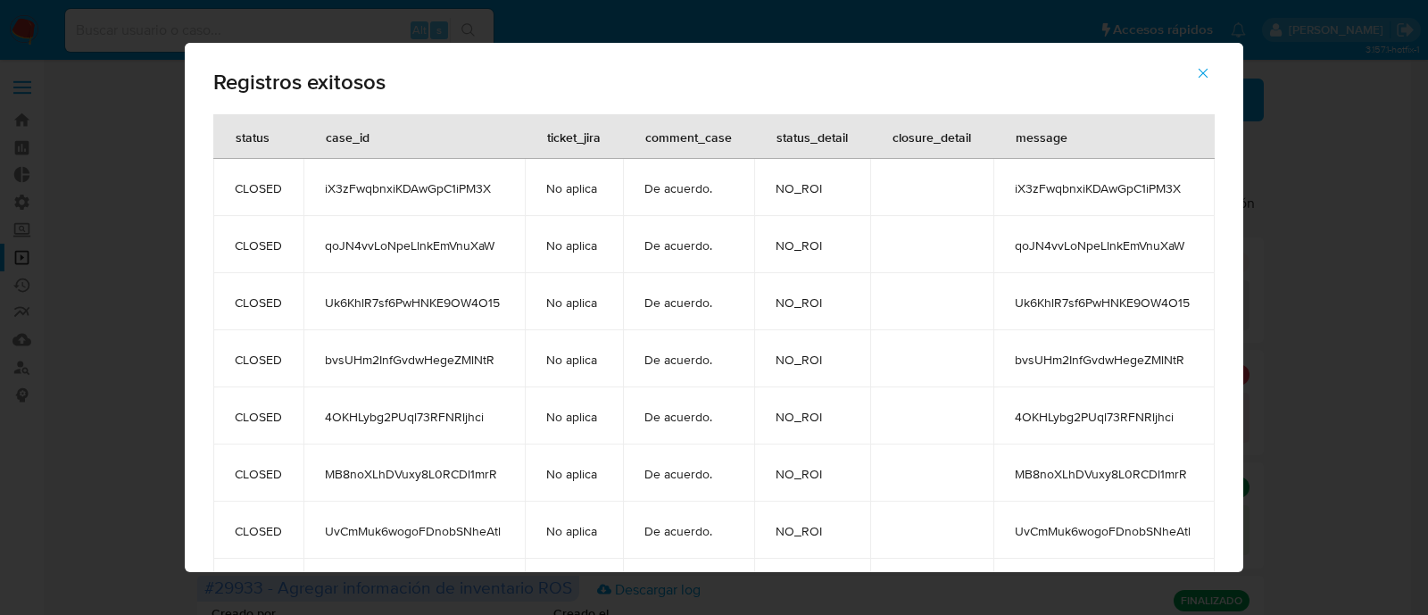
click at [818, 79] on span "Registros exitosos" at bounding box center [713, 81] width 1001 height 21
click at [1208, 67] on icon "button" at bounding box center [1203, 73] width 16 height 16
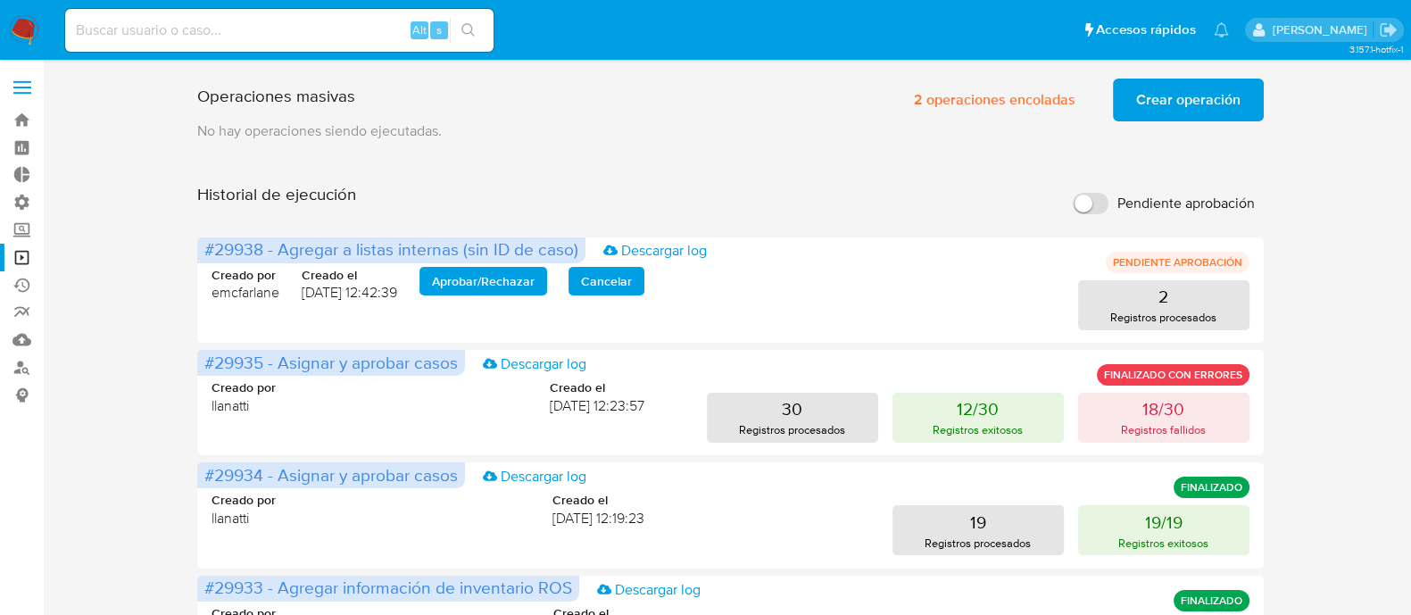
scroll to position [111, 0]
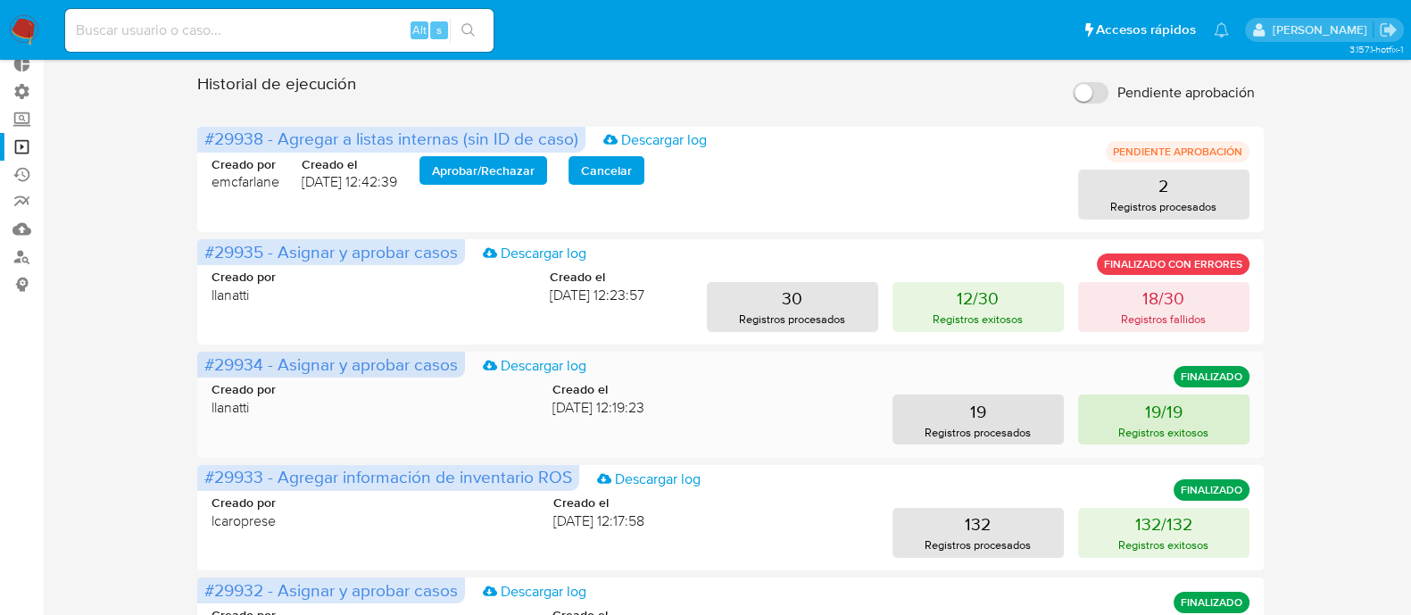
click at [1129, 419] on button "19/19 Registros exitosos" at bounding box center [1163, 419] width 171 height 50
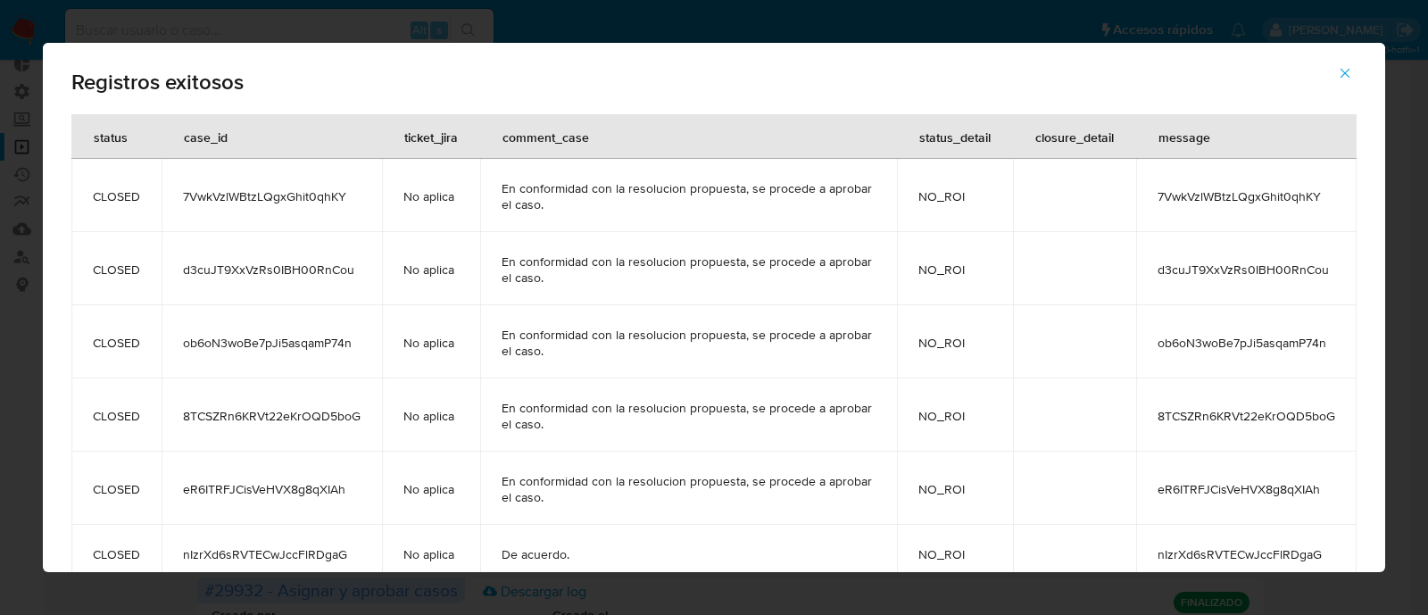
click at [1341, 74] on icon "button" at bounding box center [1345, 73] width 16 height 16
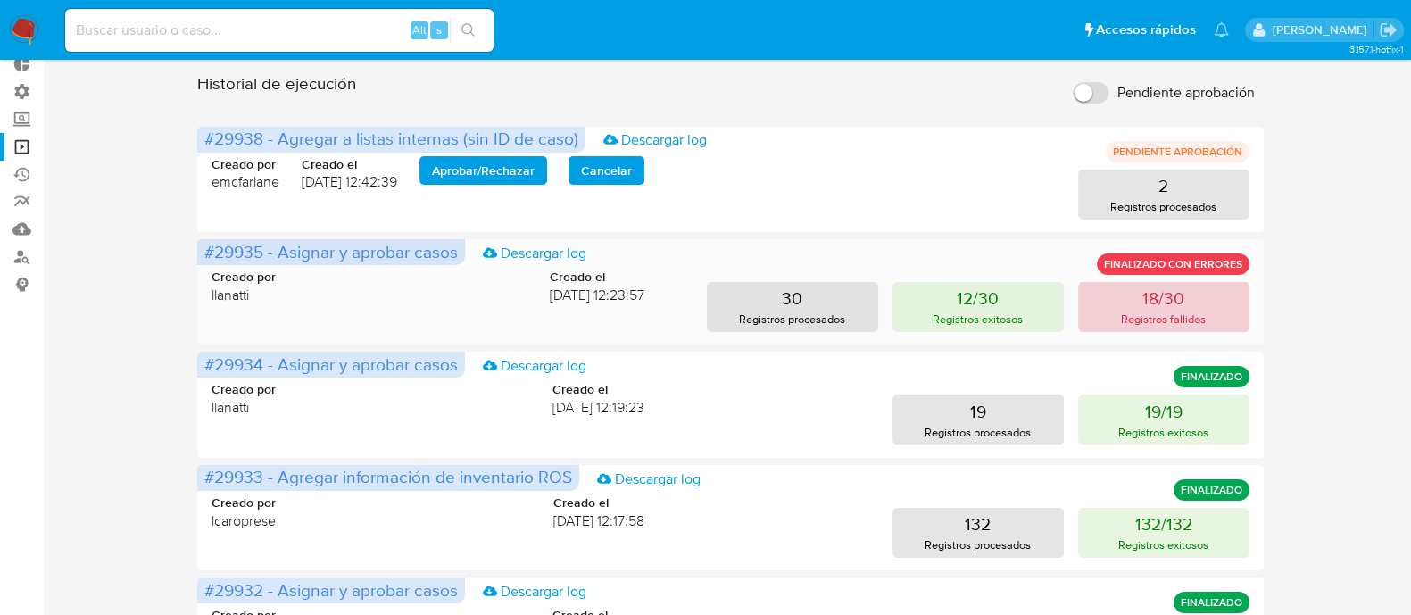
click at [1106, 320] on button "18/30 Registros fallidos" at bounding box center [1163, 307] width 171 height 50
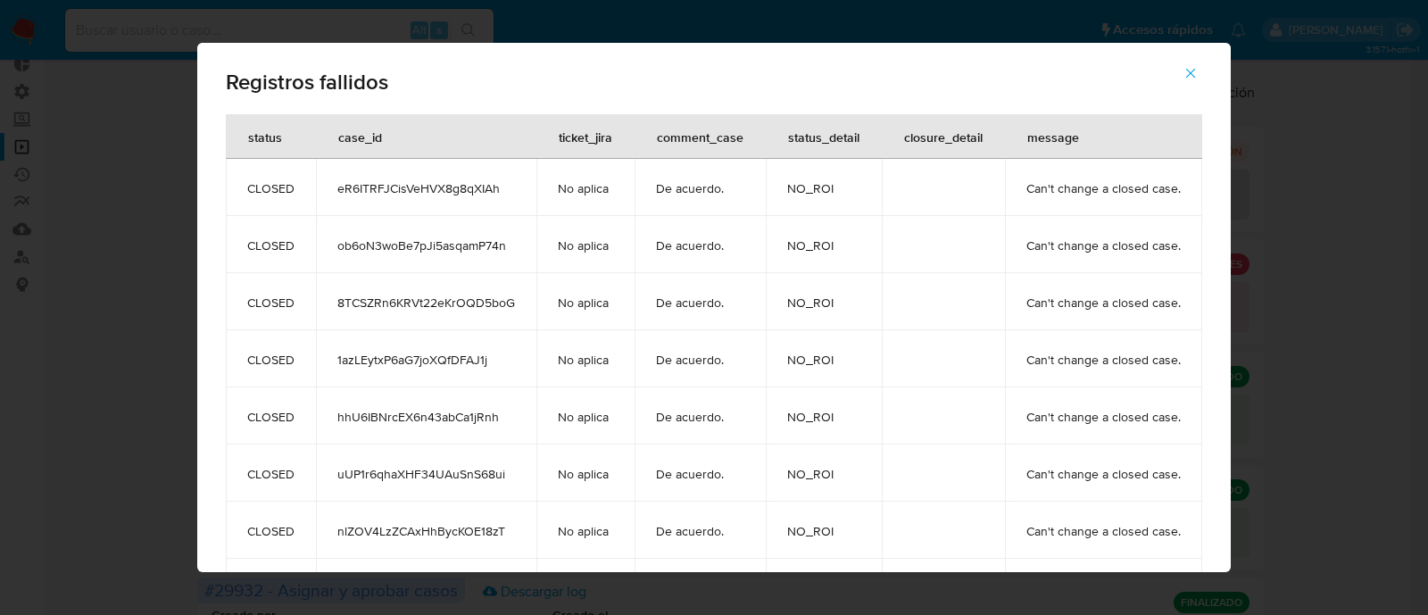
click at [1199, 65] on icon "button" at bounding box center [1191, 73] width 16 height 16
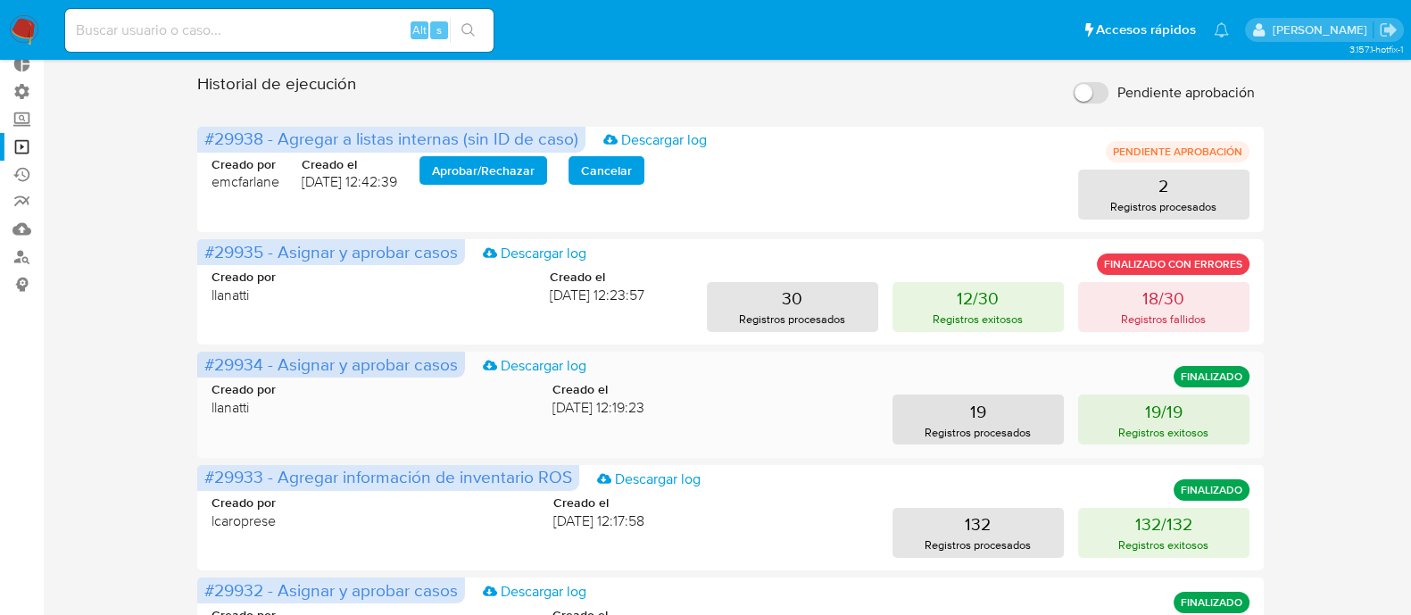
scroll to position [0, 0]
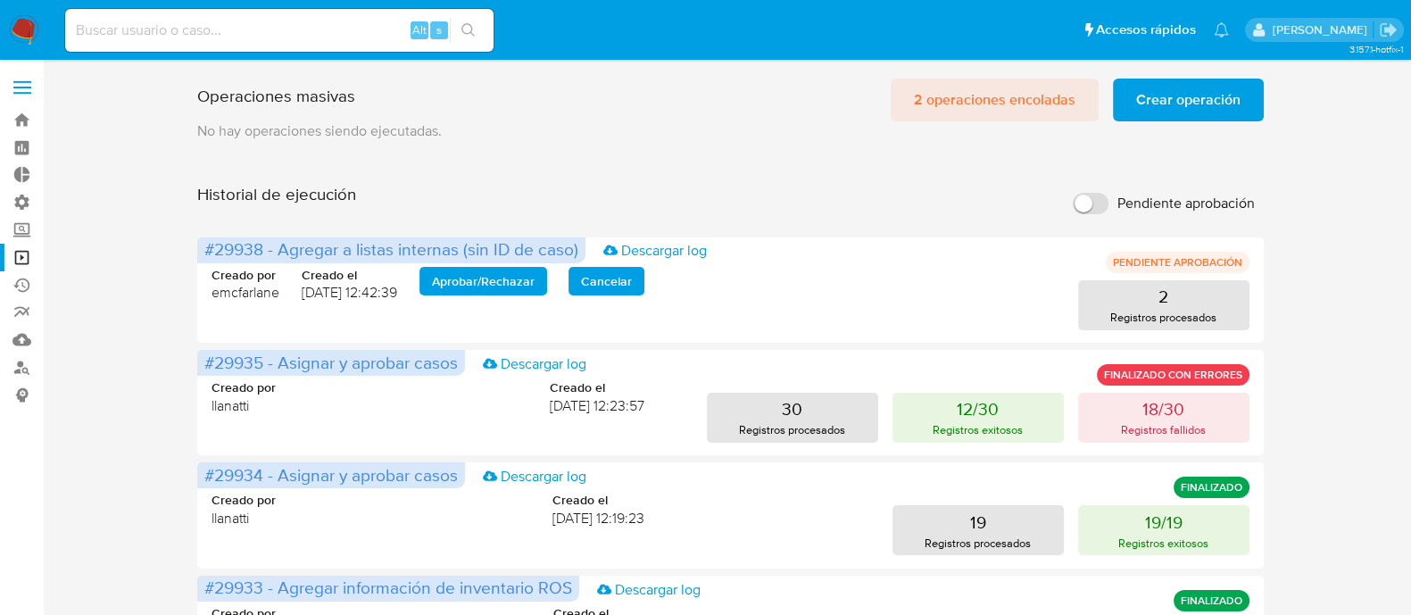
click at [1006, 99] on span "2 operaciones encoladas" at bounding box center [995, 99] width 162 height 39
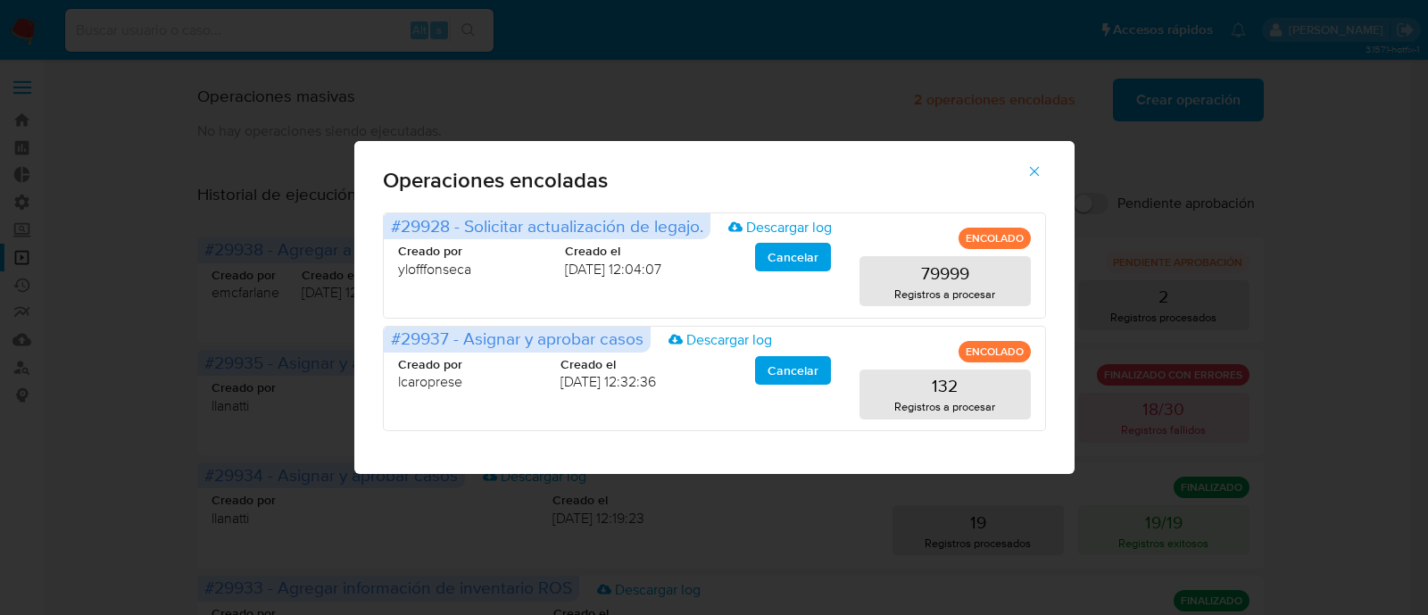
click at [1034, 171] on icon "button" at bounding box center [1034, 172] width 10 height 10
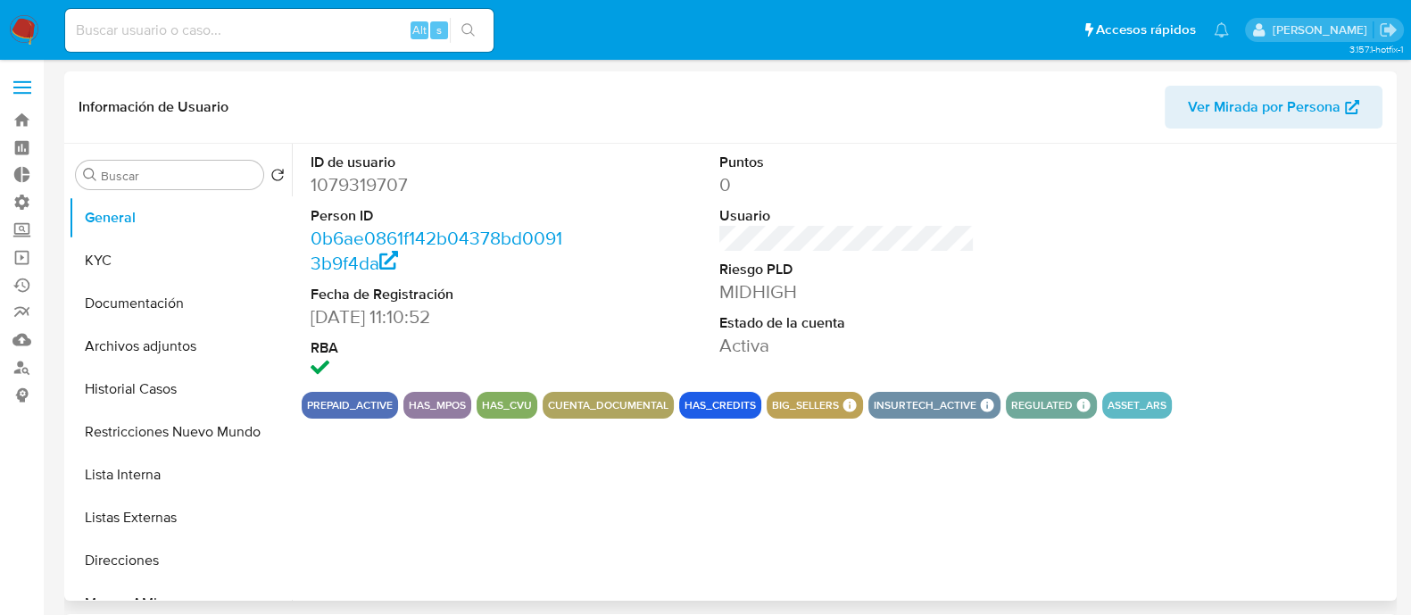
select select "10"
click at [186, 423] on button "Restricciones Nuevo Mundo" at bounding box center [173, 432] width 209 height 43
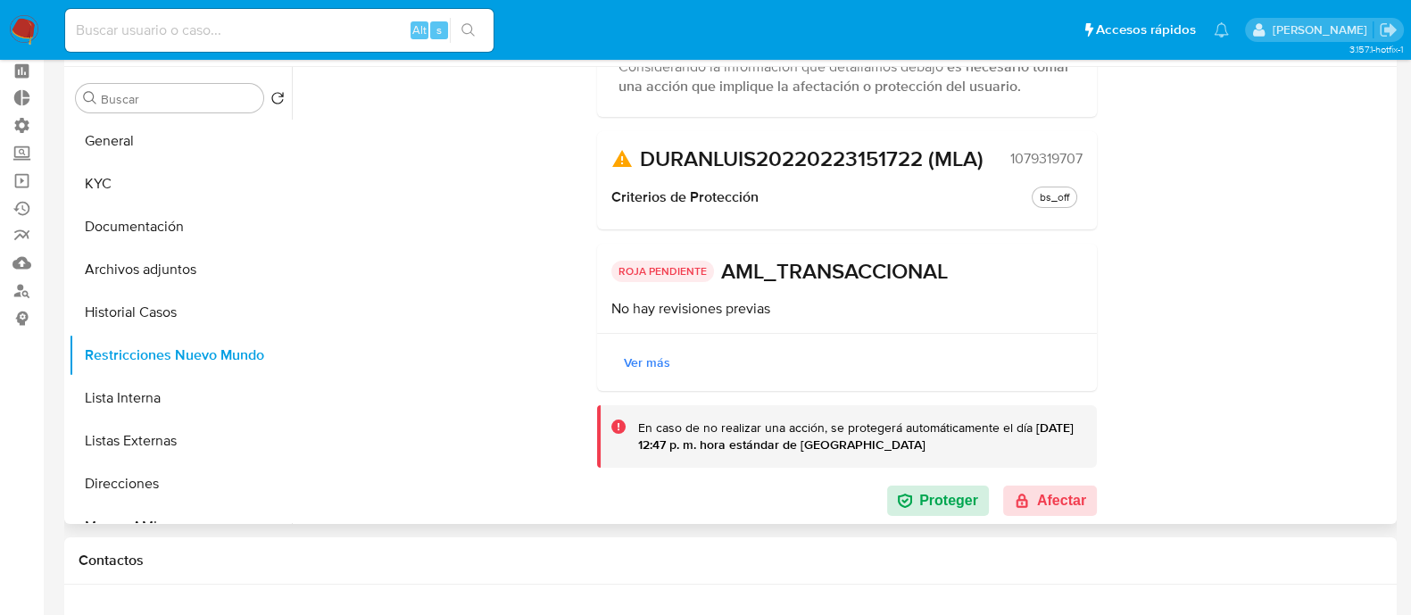
scroll to position [111, 0]
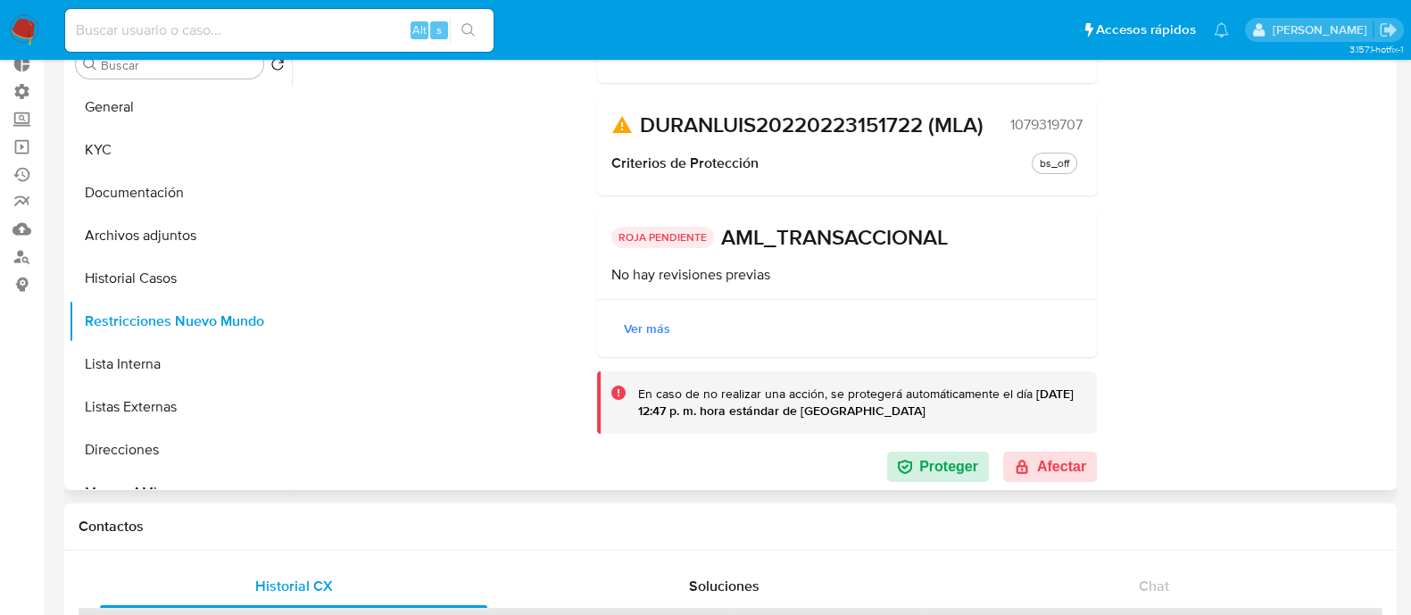
click at [647, 323] on span "Ver más" at bounding box center [647, 328] width 46 height 25
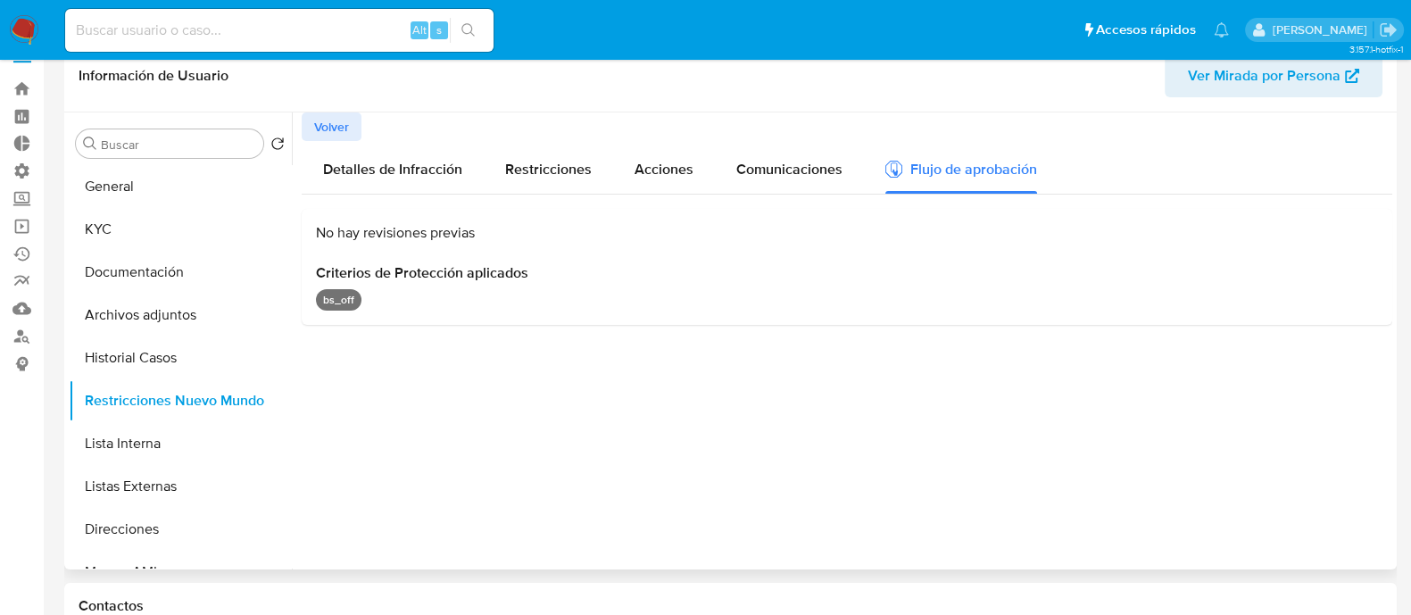
scroll to position [0, 0]
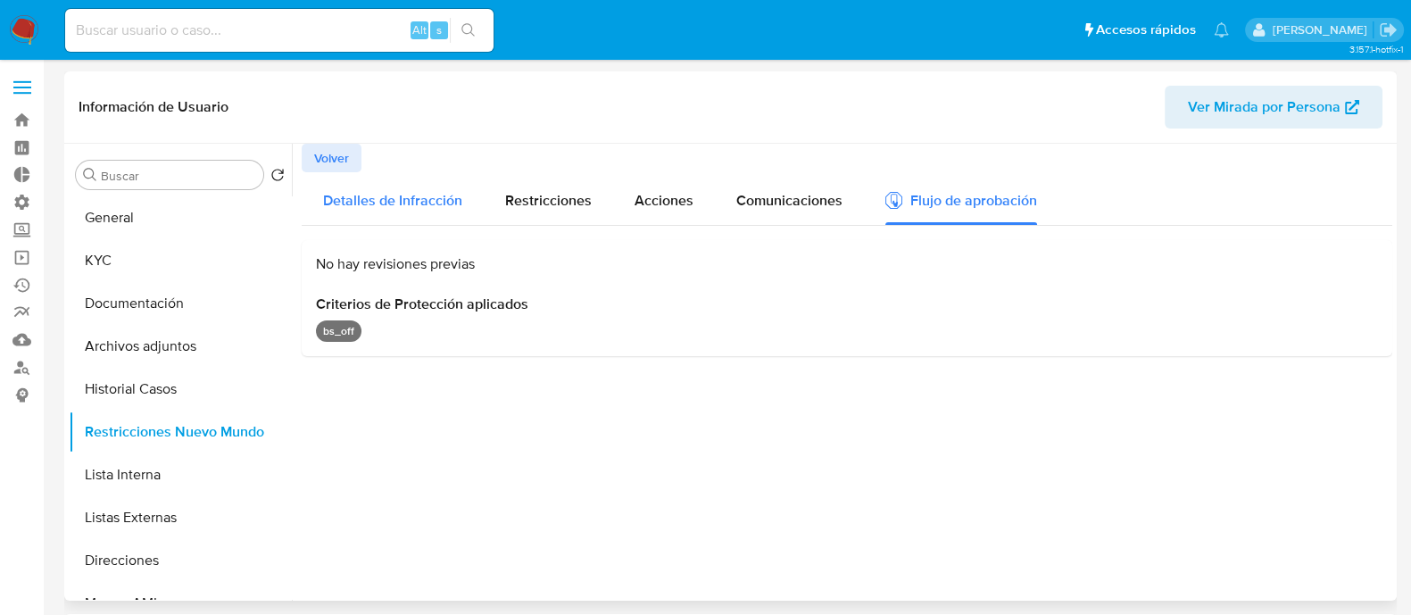
click at [423, 198] on span "Detalles de Infracción" at bounding box center [392, 200] width 139 height 21
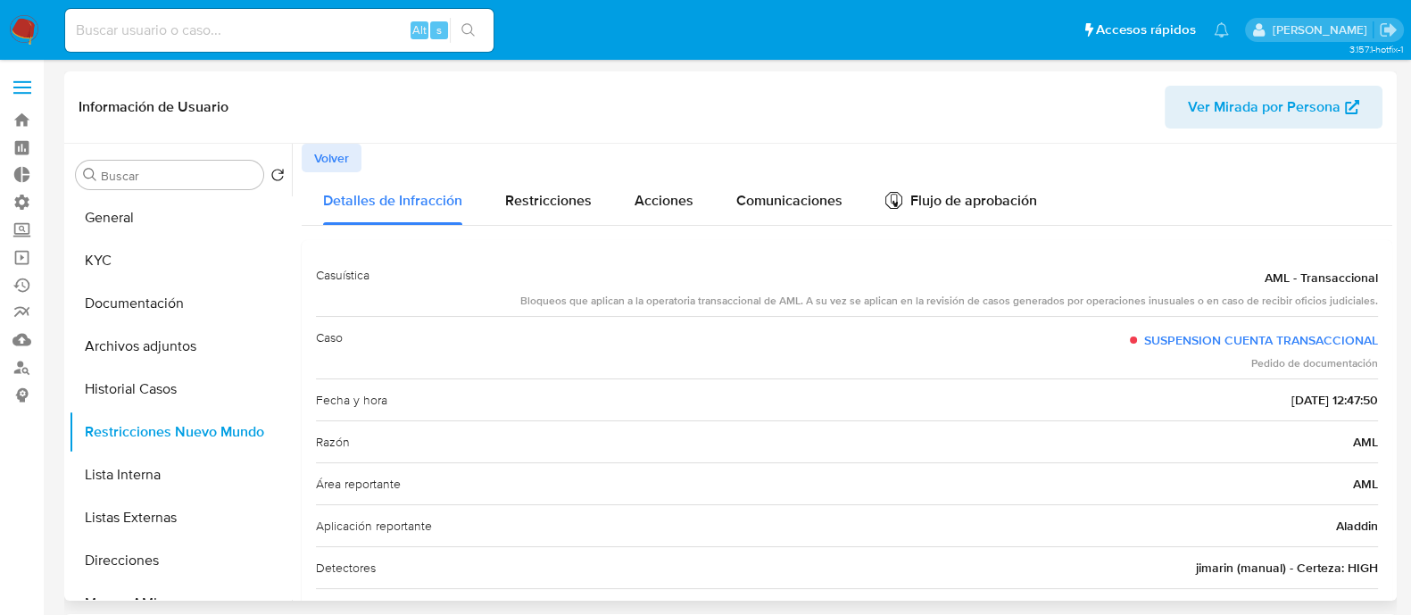
click at [335, 159] on span "Volver" at bounding box center [331, 157] width 35 height 25
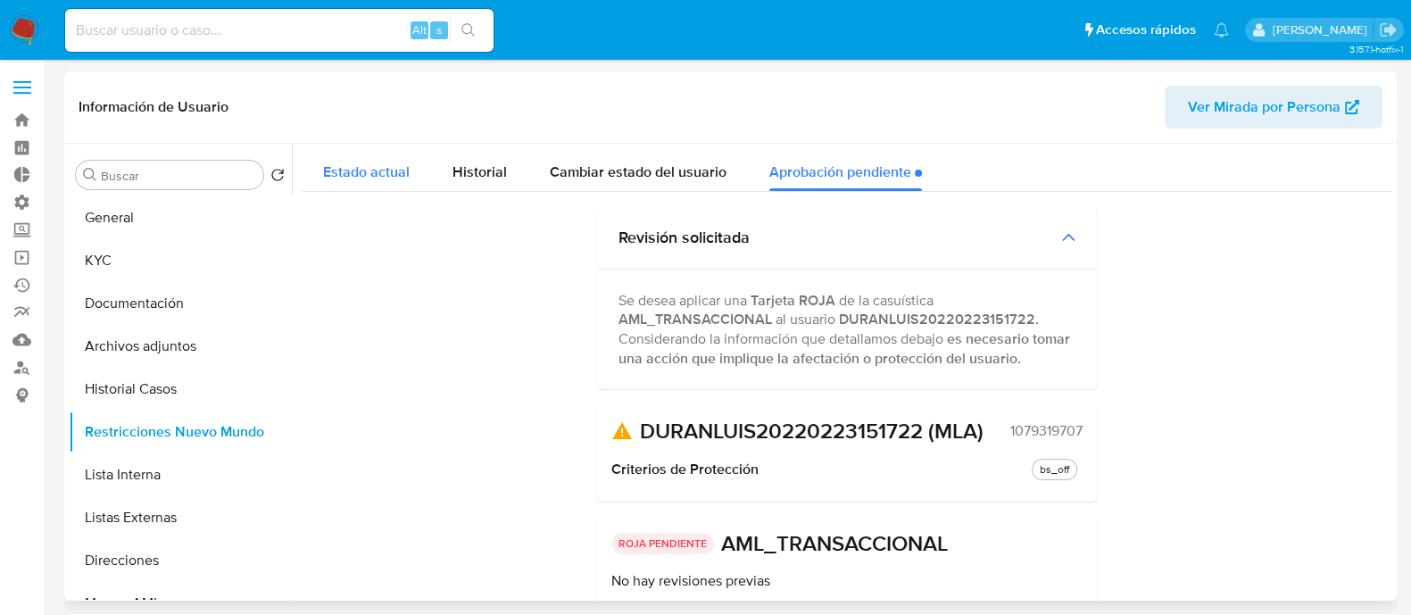
click at [314, 176] on button "Estado actual" at bounding box center [366, 167] width 129 height 47
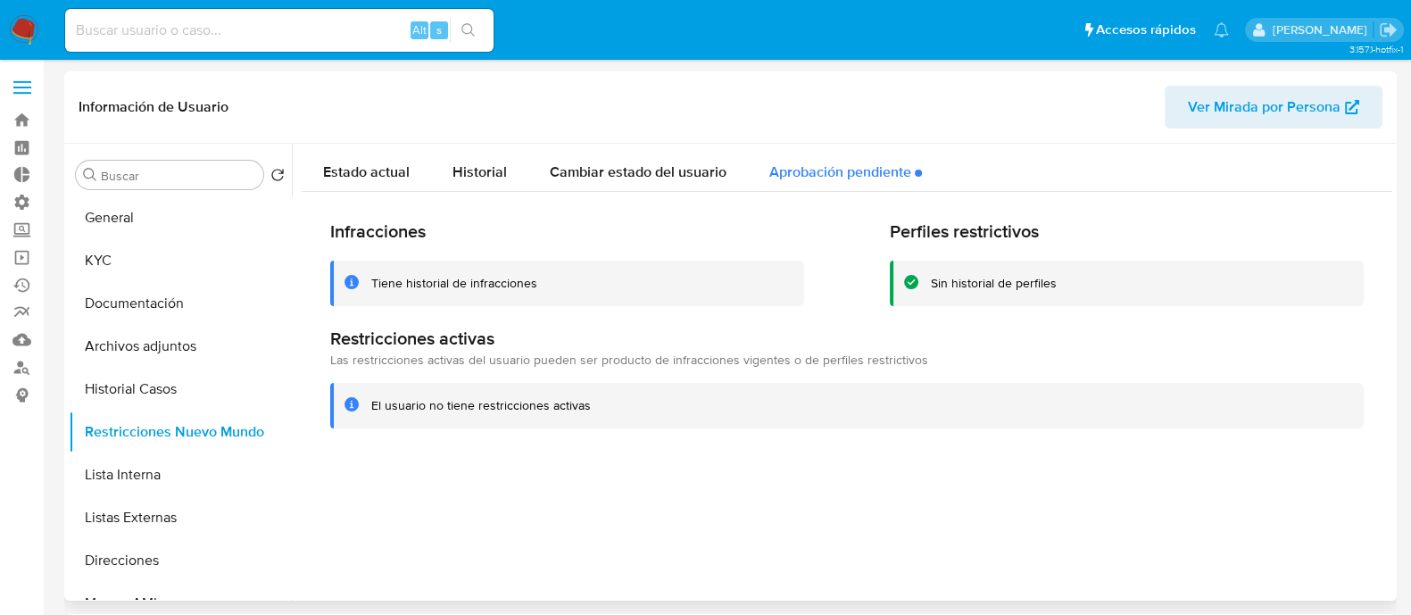
click at [807, 183] on div "Aprobación pendiente" at bounding box center [845, 167] width 153 height 47
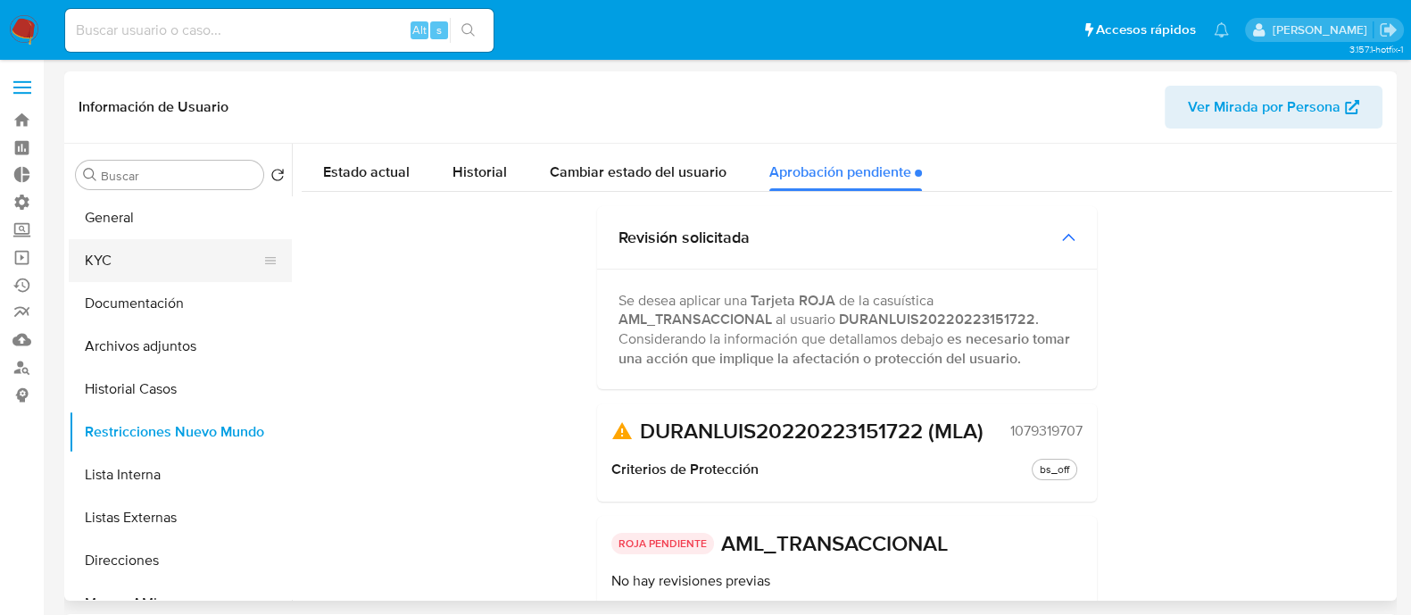
click at [154, 242] on ul "General KYC Documentación Archivos adjuntos Historial Casos Restricciones Nuevo…" at bounding box center [180, 397] width 223 height 403
click at [155, 258] on button "KYC" at bounding box center [173, 260] width 209 height 43
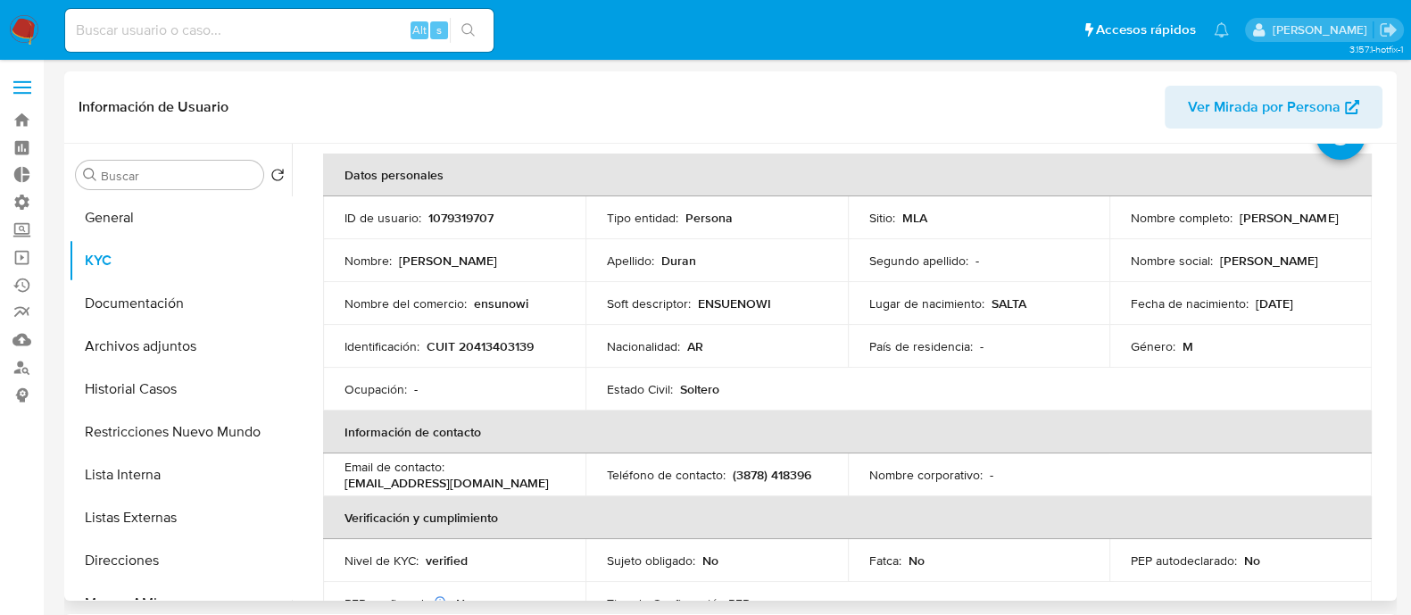
scroll to position [75, 0]
click at [173, 208] on button "General" at bounding box center [173, 217] width 209 height 43
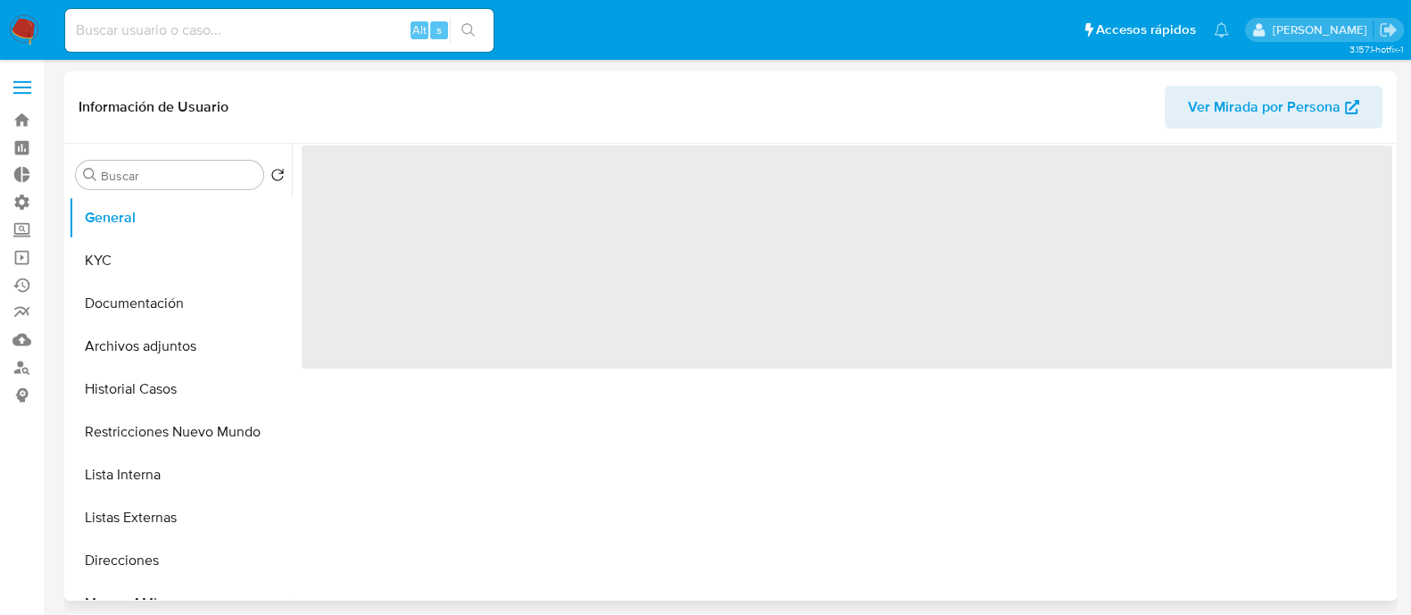
scroll to position [0, 0]
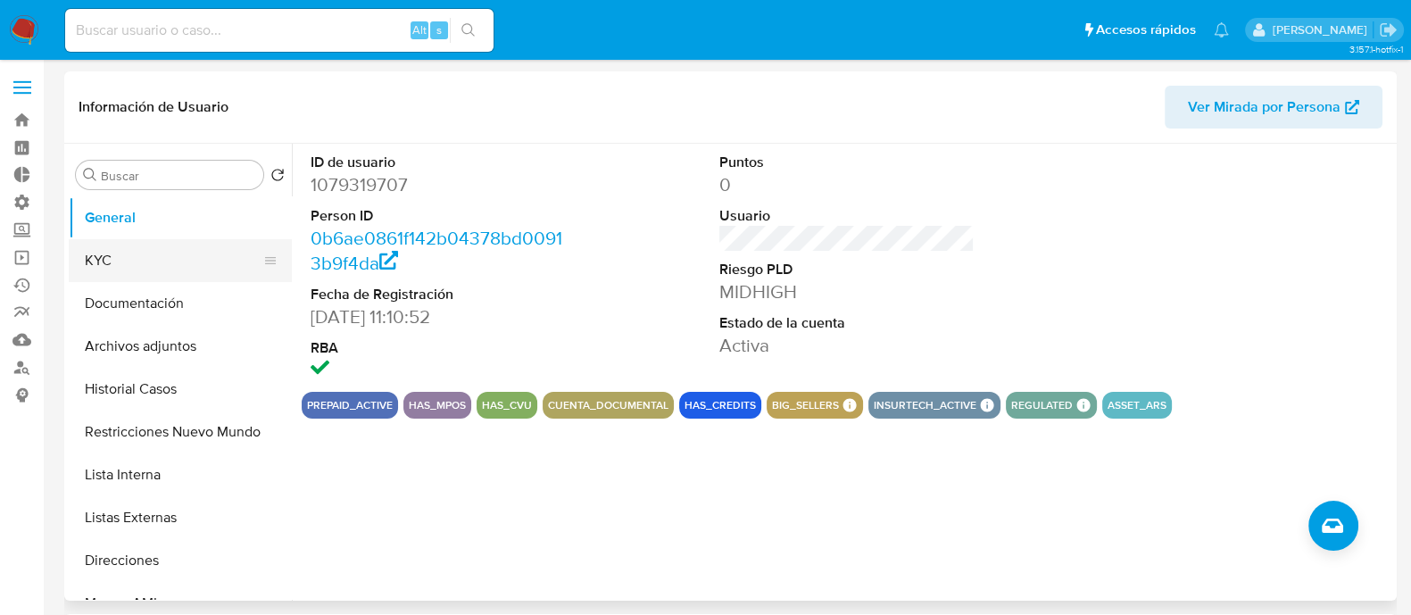
click at [174, 255] on button "KYC" at bounding box center [173, 260] width 209 height 43
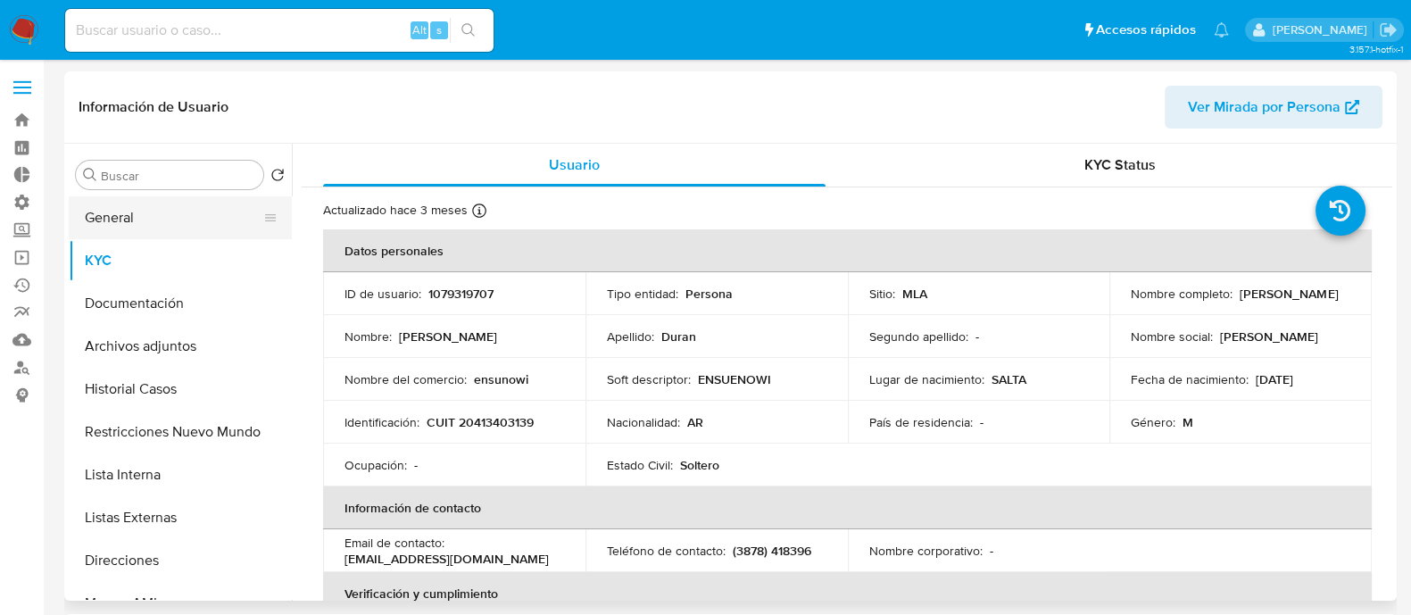
click at [181, 225] on button "General" at bounding box center [173, 217] width 209 height 43
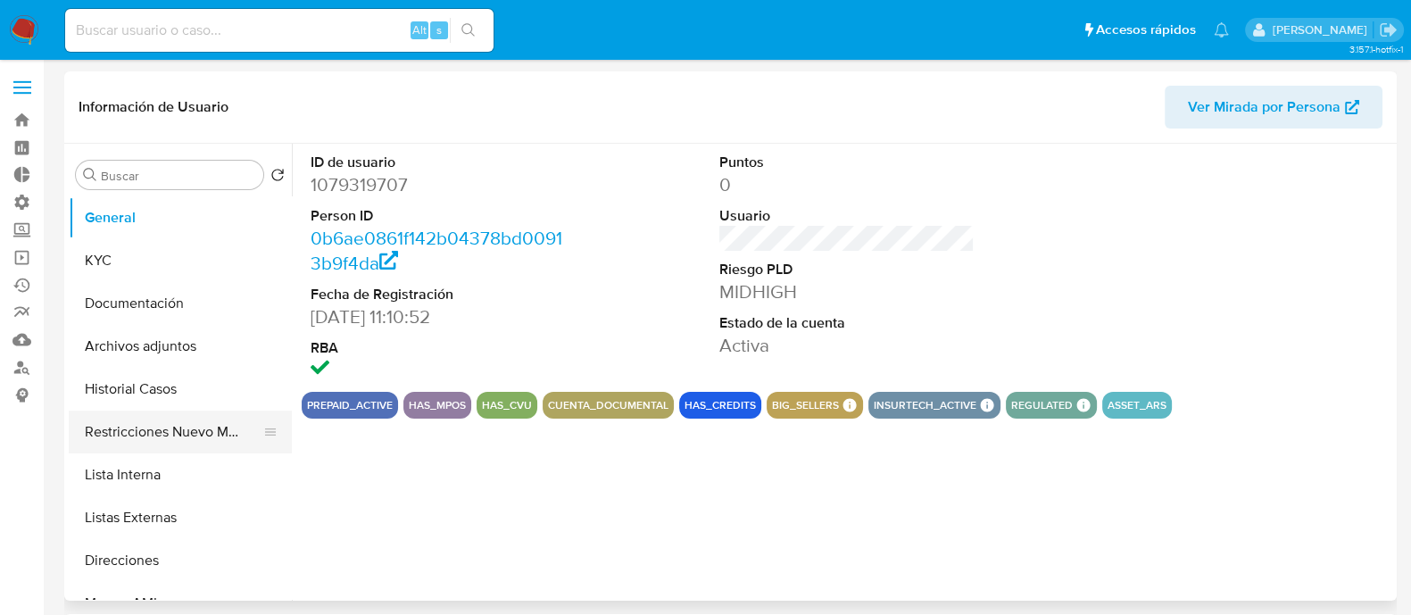
click at [145, 446] on button "Restricciones Nuevo Mundo" at bounding box center [173, 432] width 209 height 43
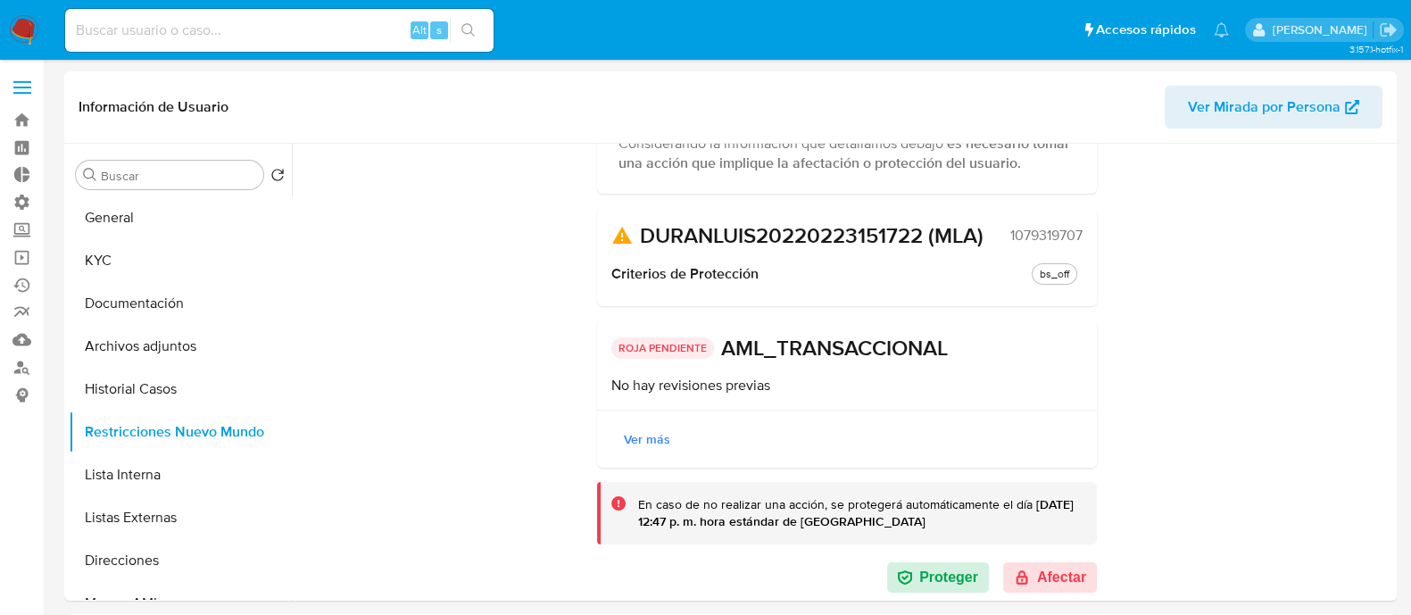
scroll to position [222, 0]
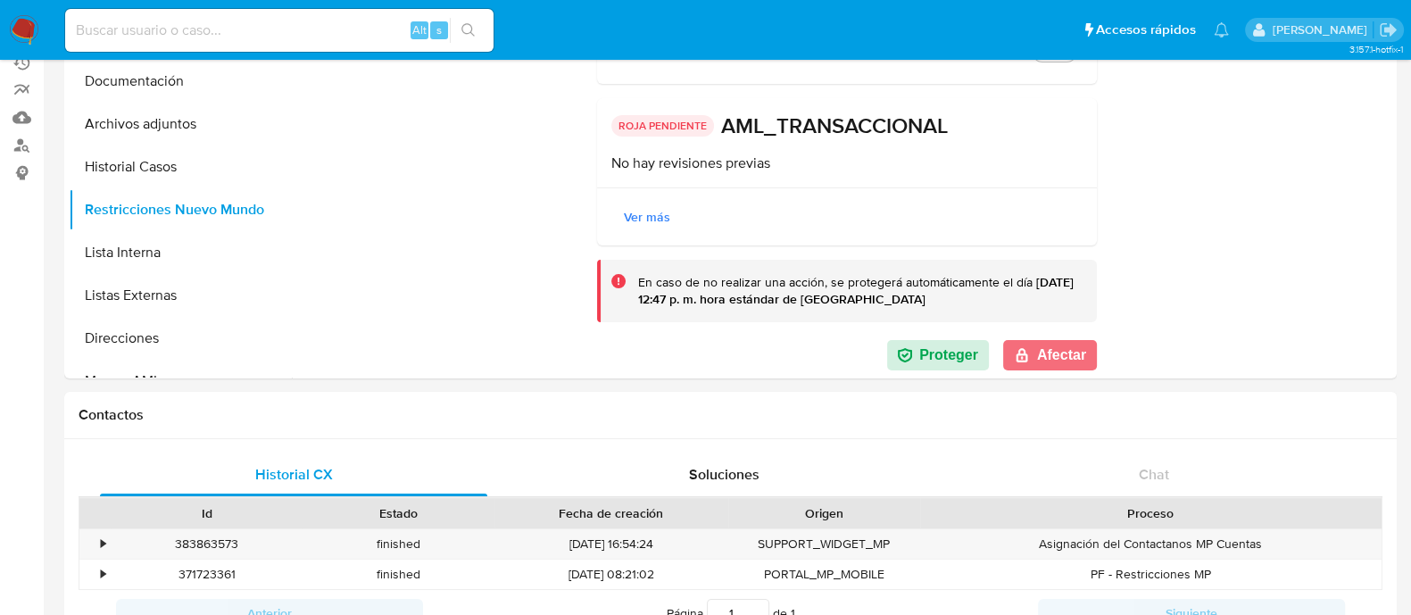
click at [1048, 345] on button "Afectar" at bounding box center [1050, 355] width 94 height 30
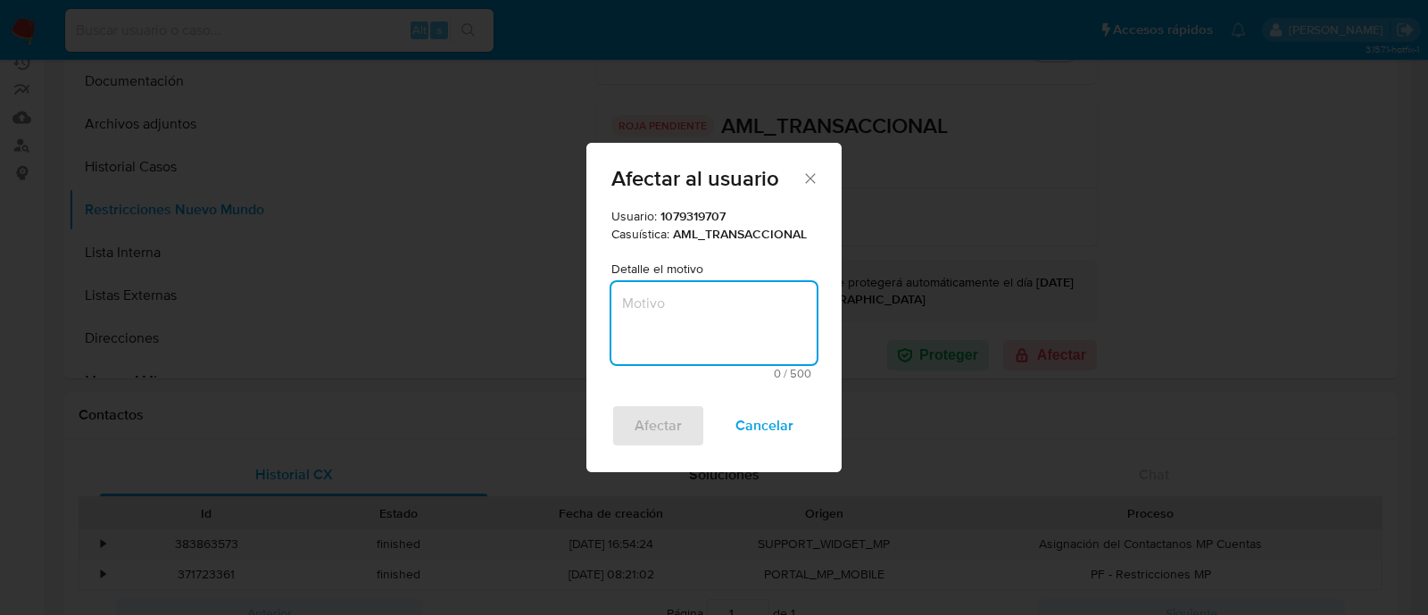
click at [718, 321] on textarea "Motivo" at bounding box center [713, 323] width 205 height 82
type textarea "aml"
click at [669, 431] on span "Afectar" at bounding box center [658, 425] width 47 height 39
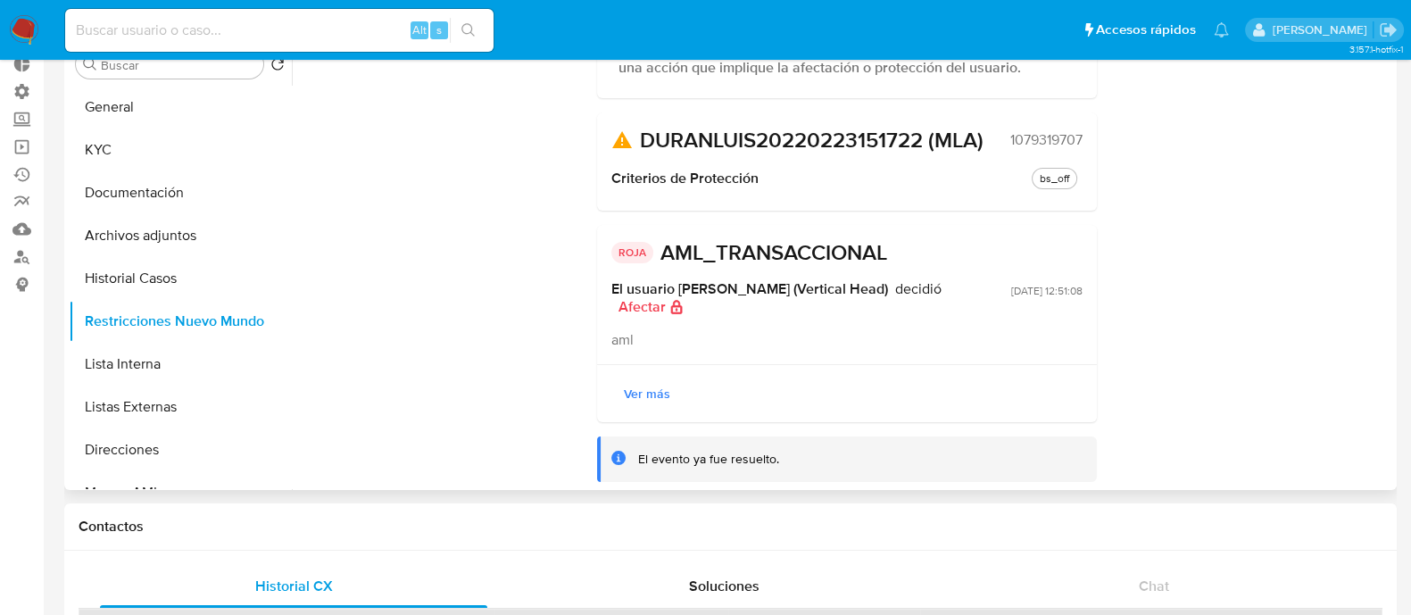
scroll to position [0, 0]
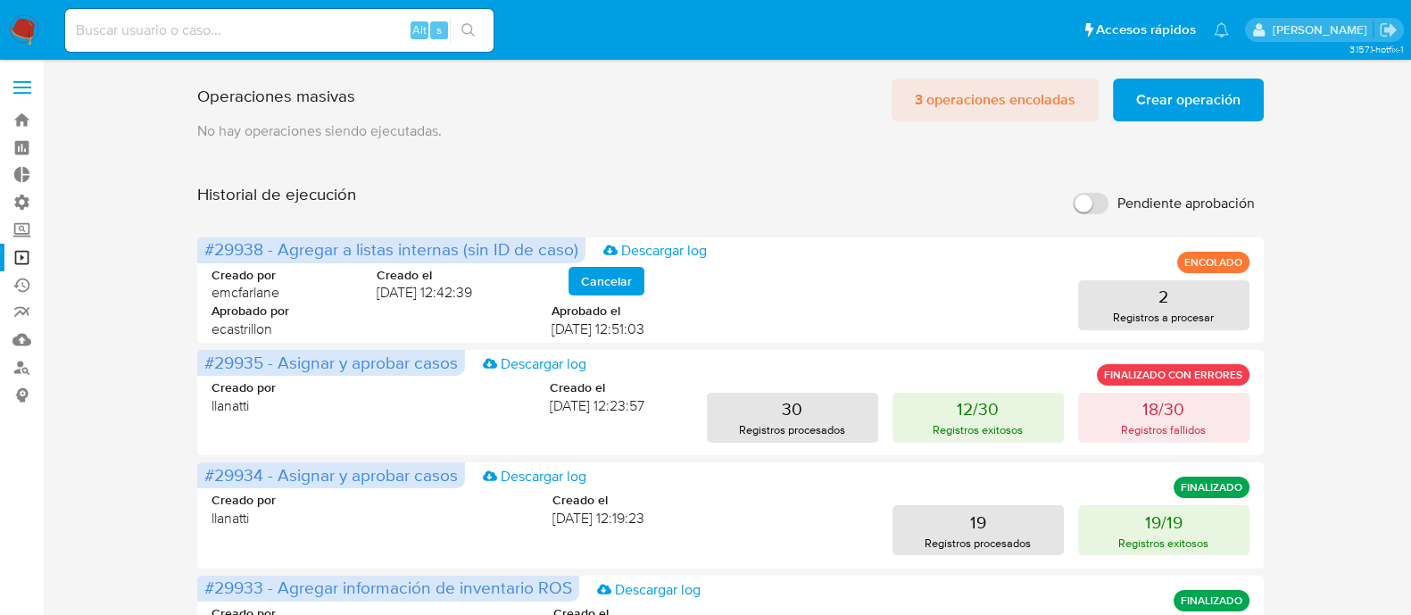
click at [1019, 100] on span "3 operaciones encoladas" at bounding box center [995, 99] width 161 height 39
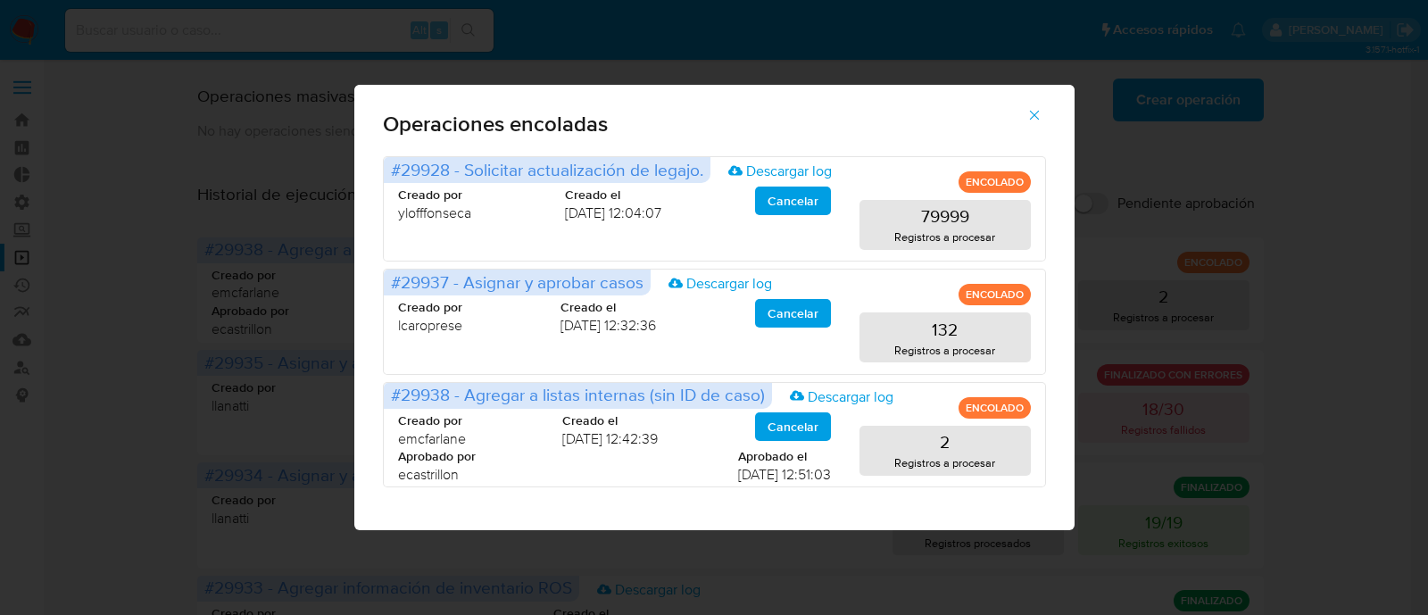
click at [1038, 113] on icon "button" at bounding box center [1034, 115] width 16 height 16
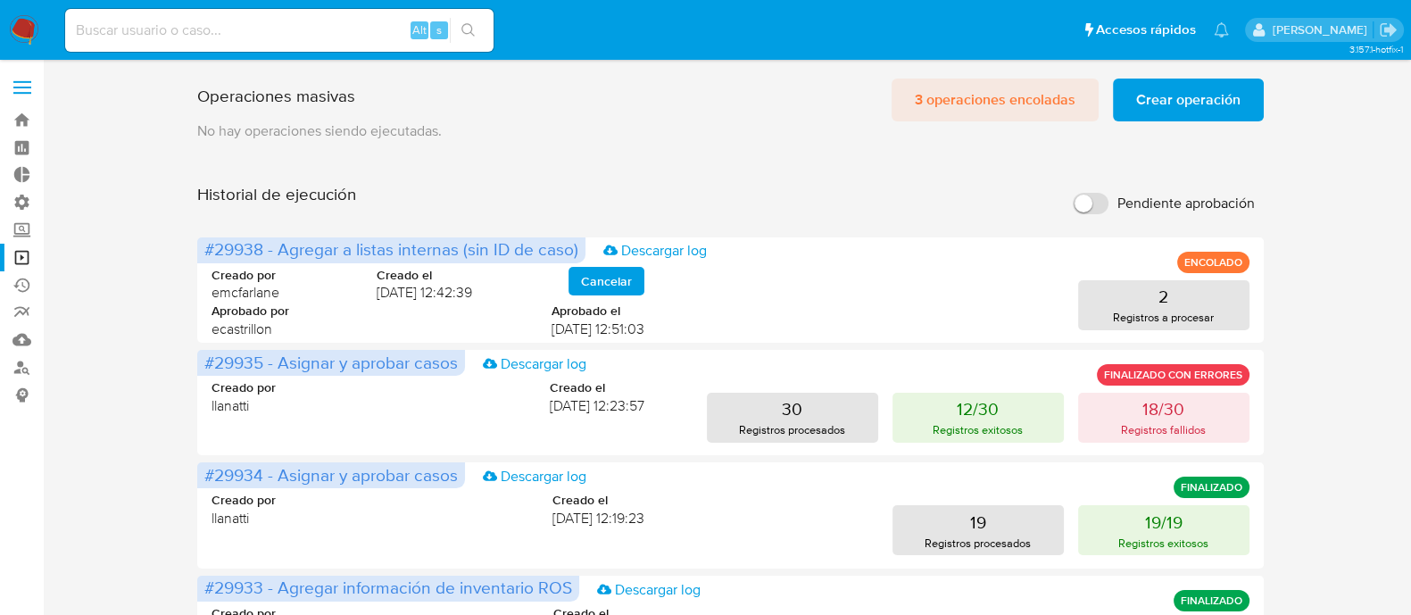
click at [959, 85] on span "3 operaciones encoladas" at bounding box center [995, 99] width 161 height 39
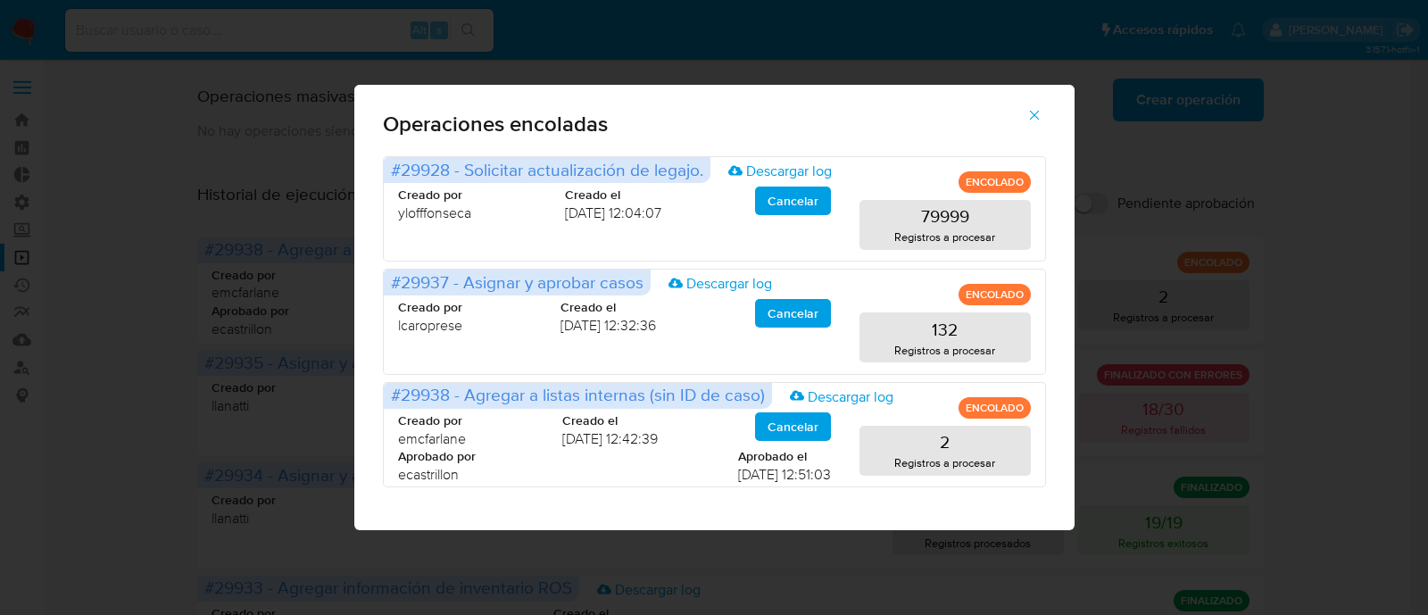
click at [1027, 113] on icon "button" at bounding box center [1034, 115] width 16 height 16
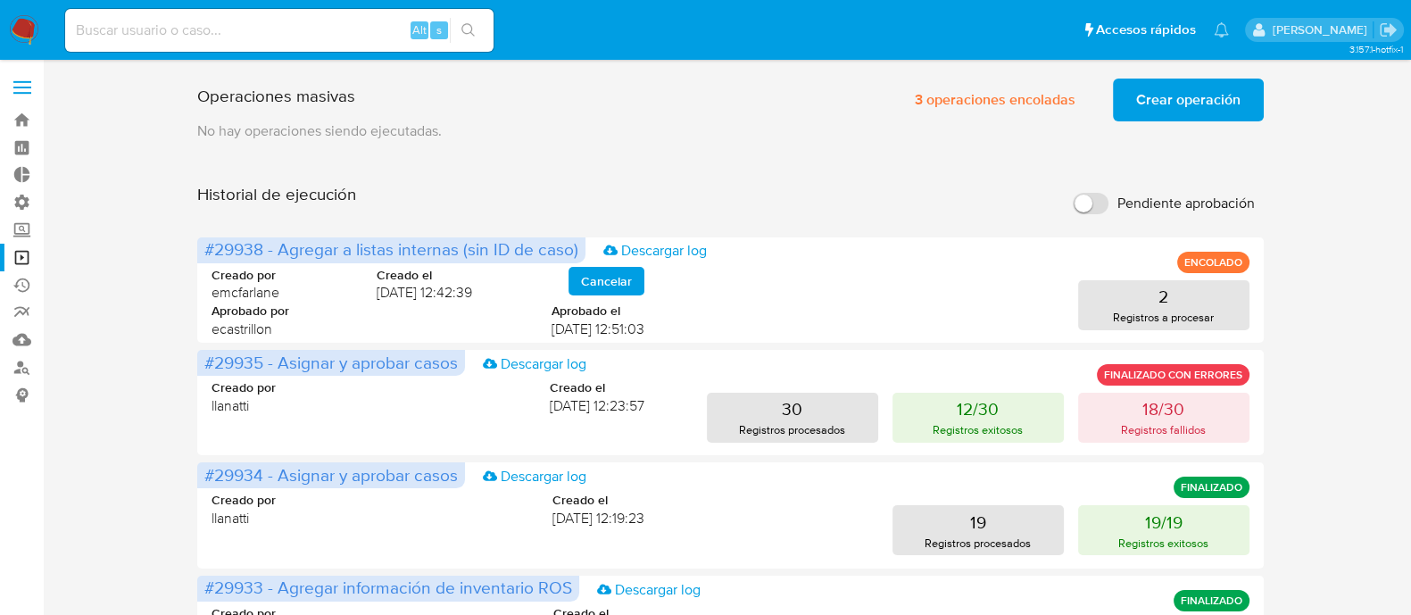
click at [991, 73] on div "Operaciones masivas 3 operaciones encoladas Crear operación Sólo puede haber ha…" at bounding box center [730, 96] width 1066 height 50
click at [1001, 96] on span "3 operaciones encoladas" at bounding box center [995, 99] width 161 height 39
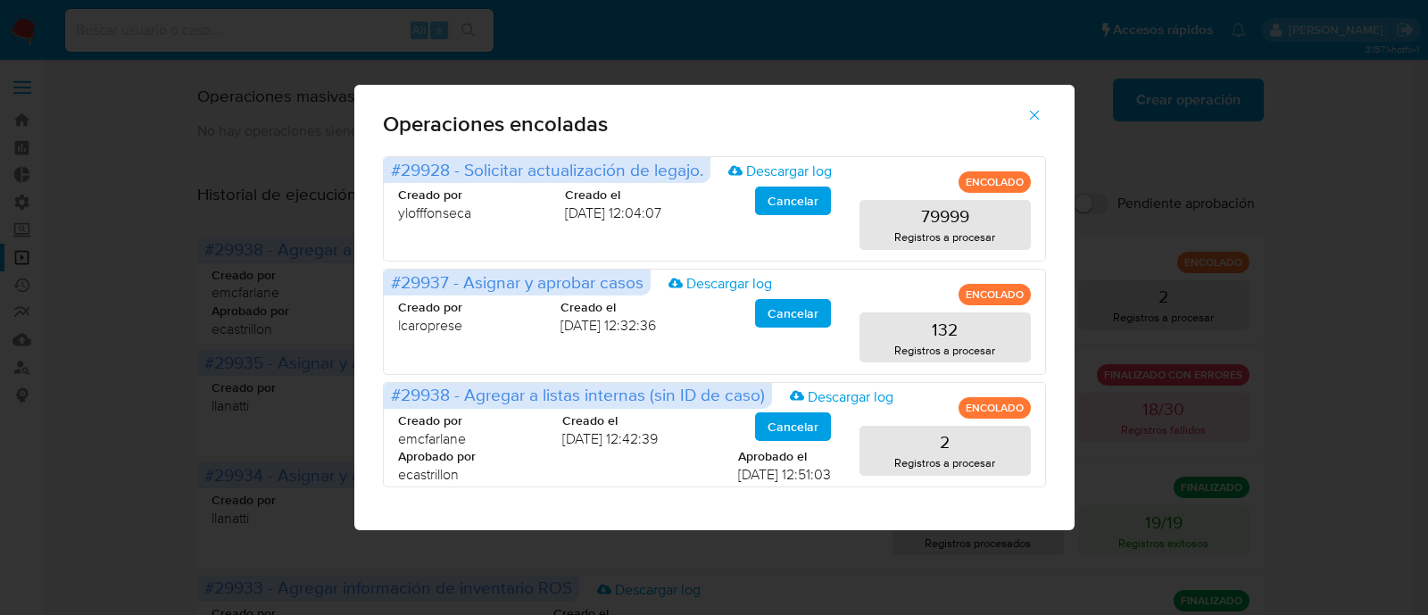
click at [1031, 118] on icon "button" at bounding box center [1034, 115] width 16 height 16
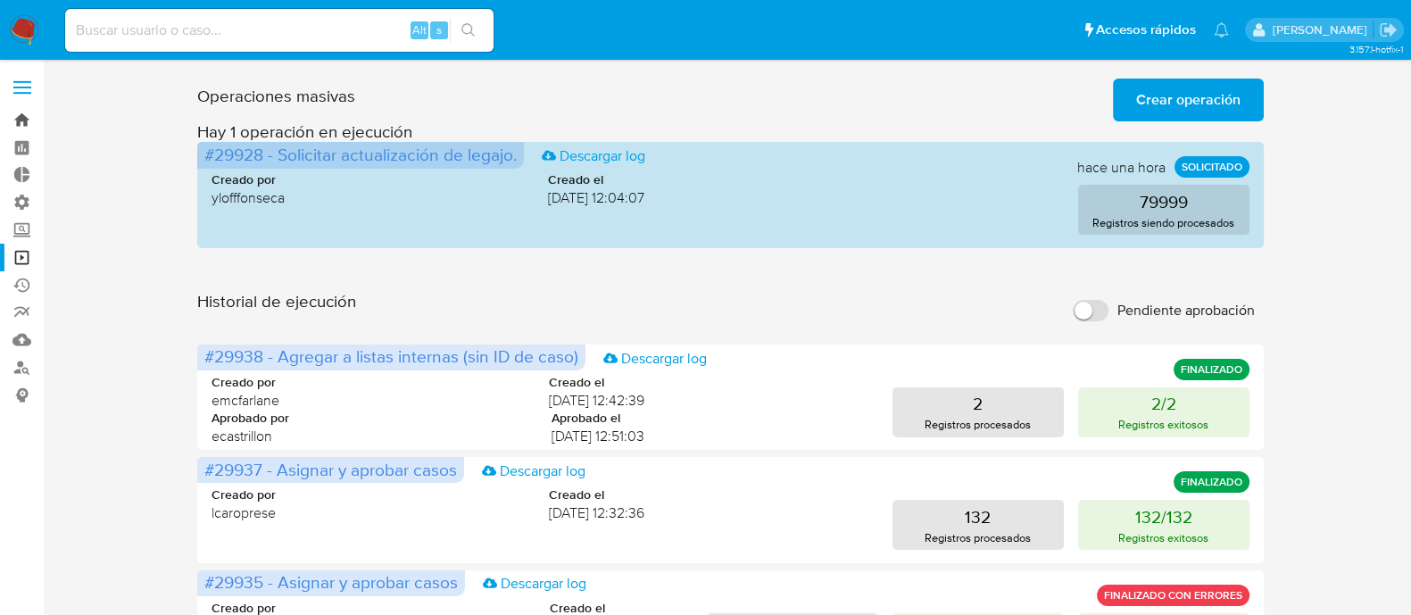
click at [12, 128] on link "Bandeja" at bounding box center [106, 120] width 212 height 28
